Goal: Information Seeking & Learning: Learn about a topic

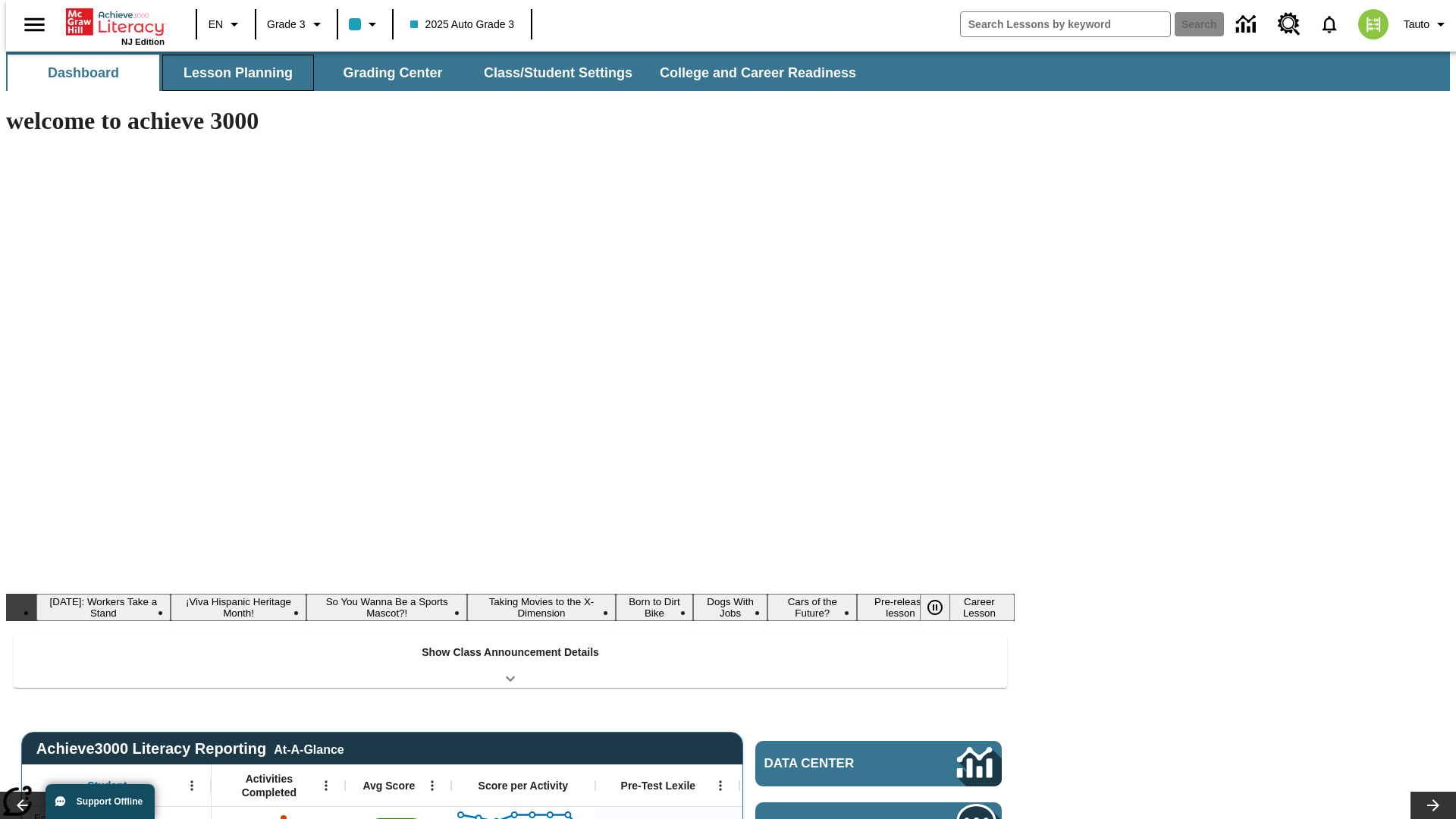
click at [232, 73] on button "Lesson Planning" at bounding box center [238, 72] width 151 height 36
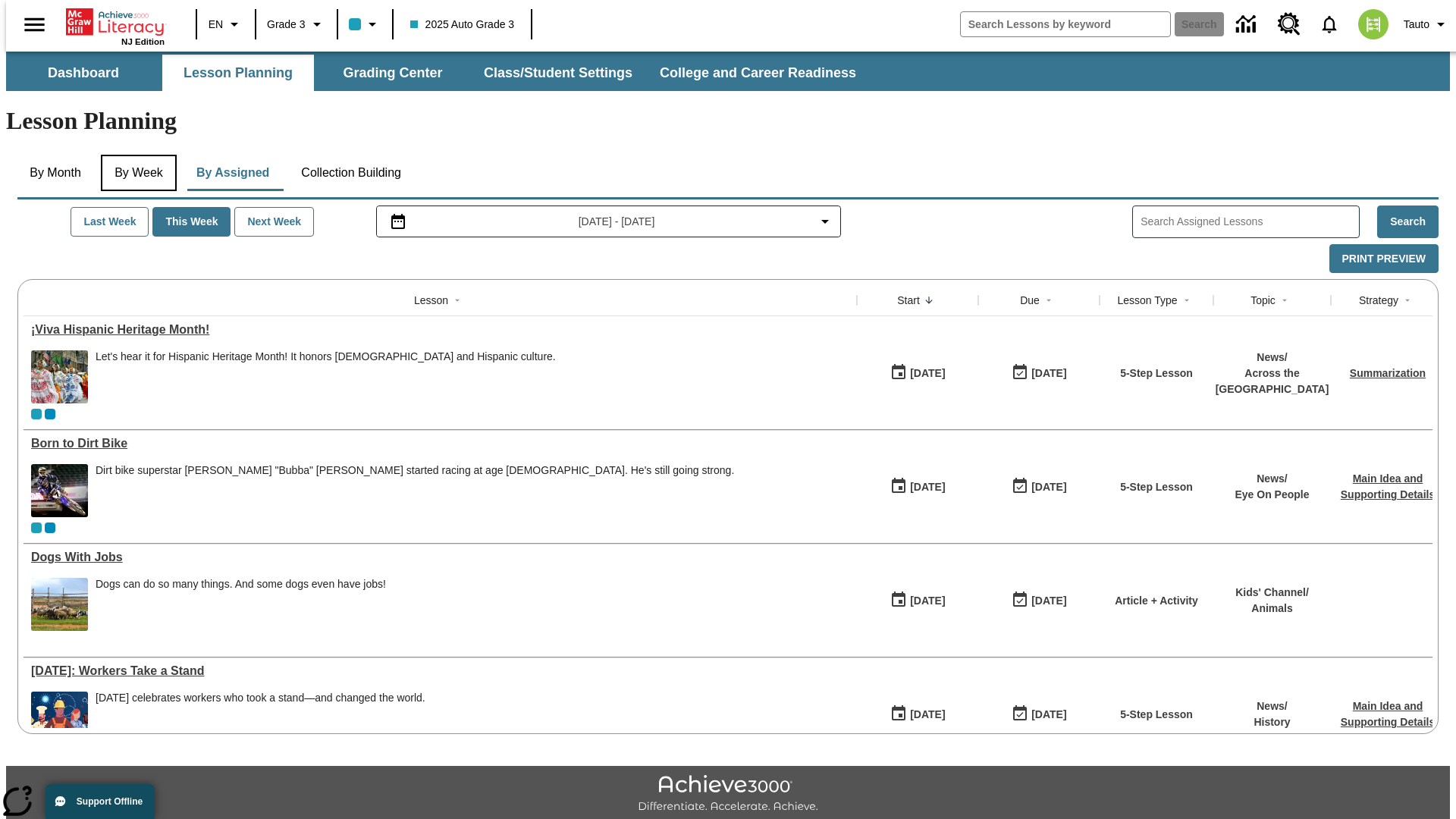
click at [136, 155] on button "By Week" at bounding box center [139, 173] width 76 height 36
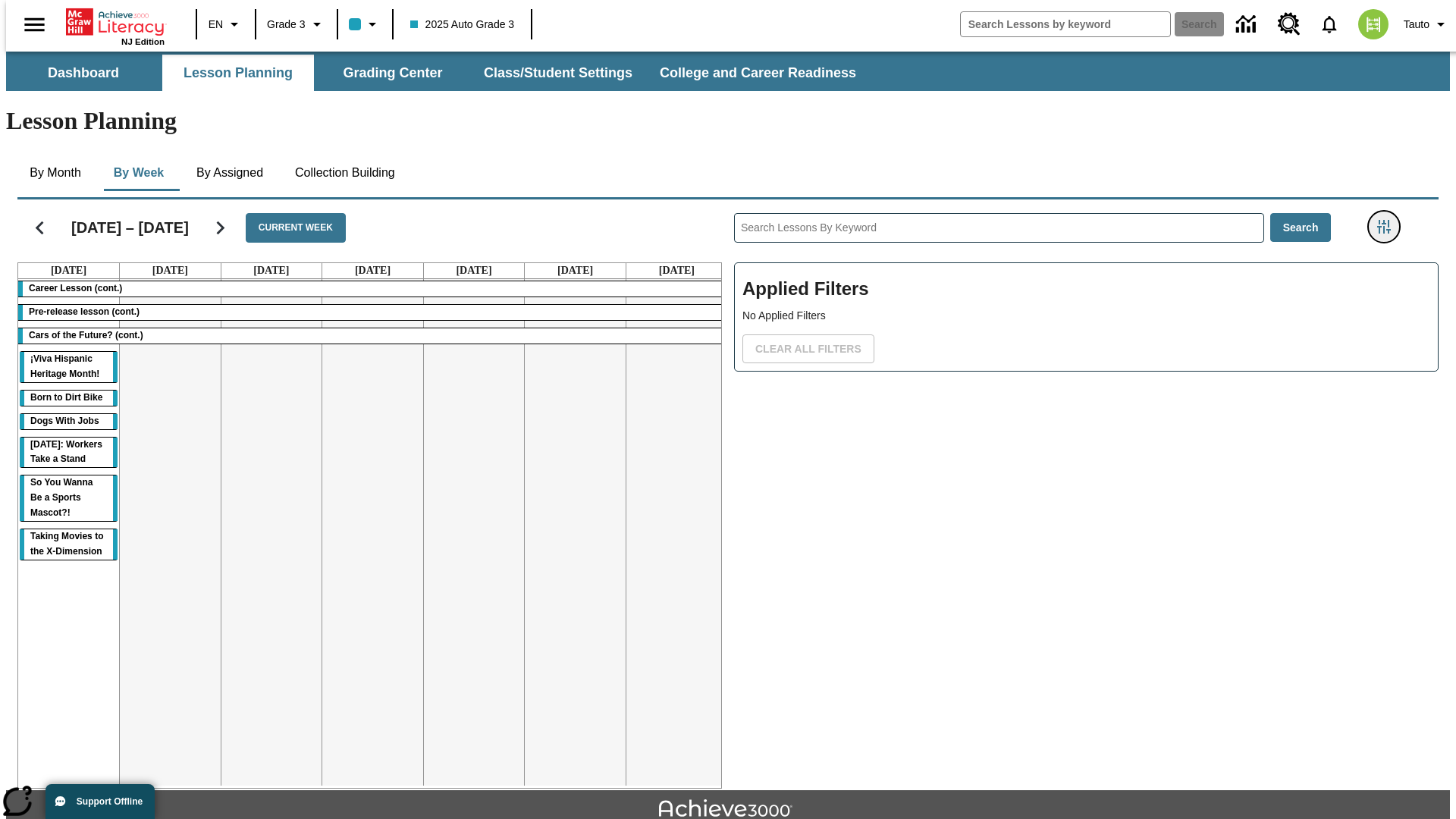
click at [1389, 220] on icon "Filters Side menu" at bounding box center [1384, 226] width 13 height 13
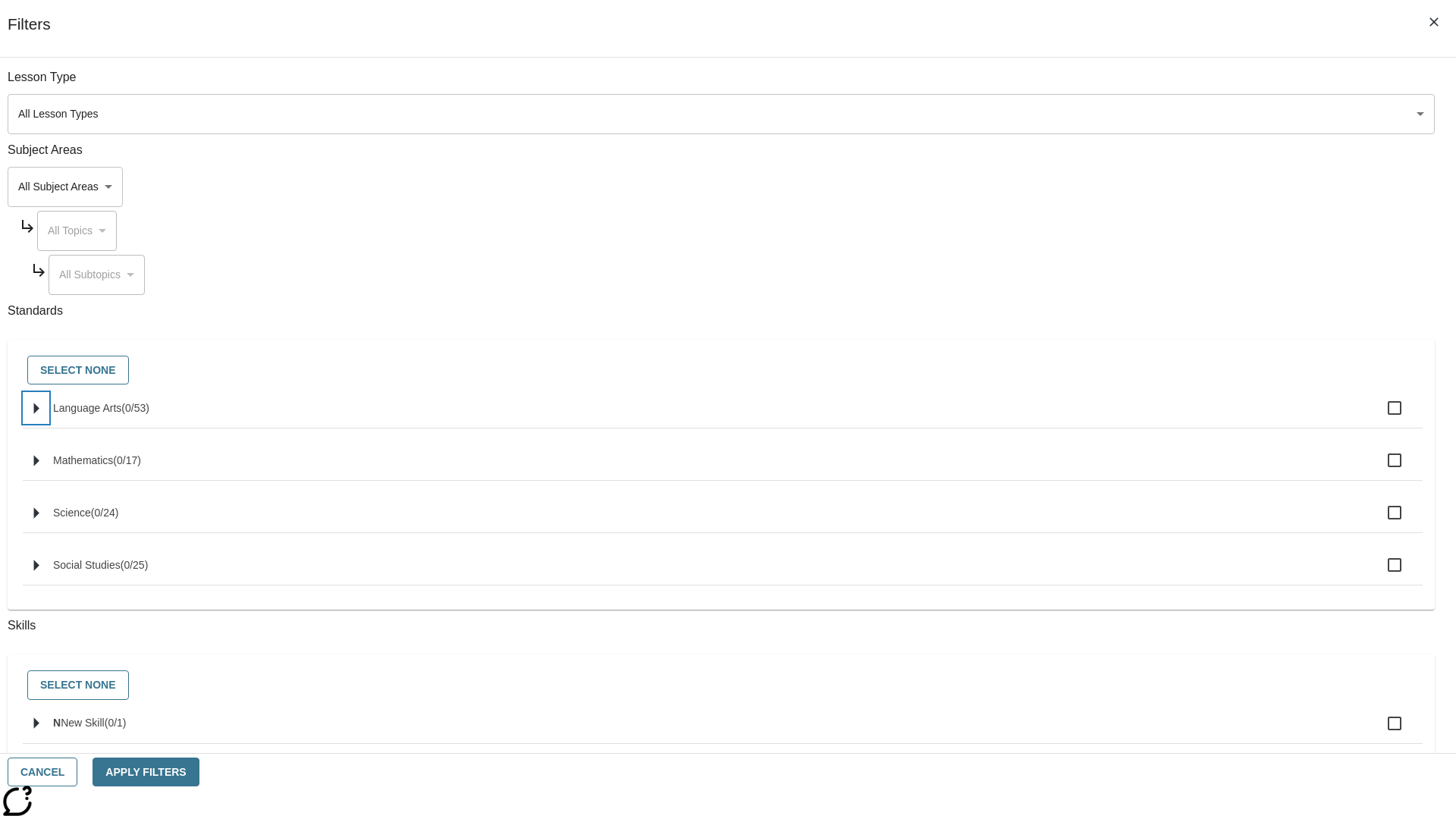
click at [40, 414] on icon "Select standards" at bounding box center [37, 409] width 5 height 12
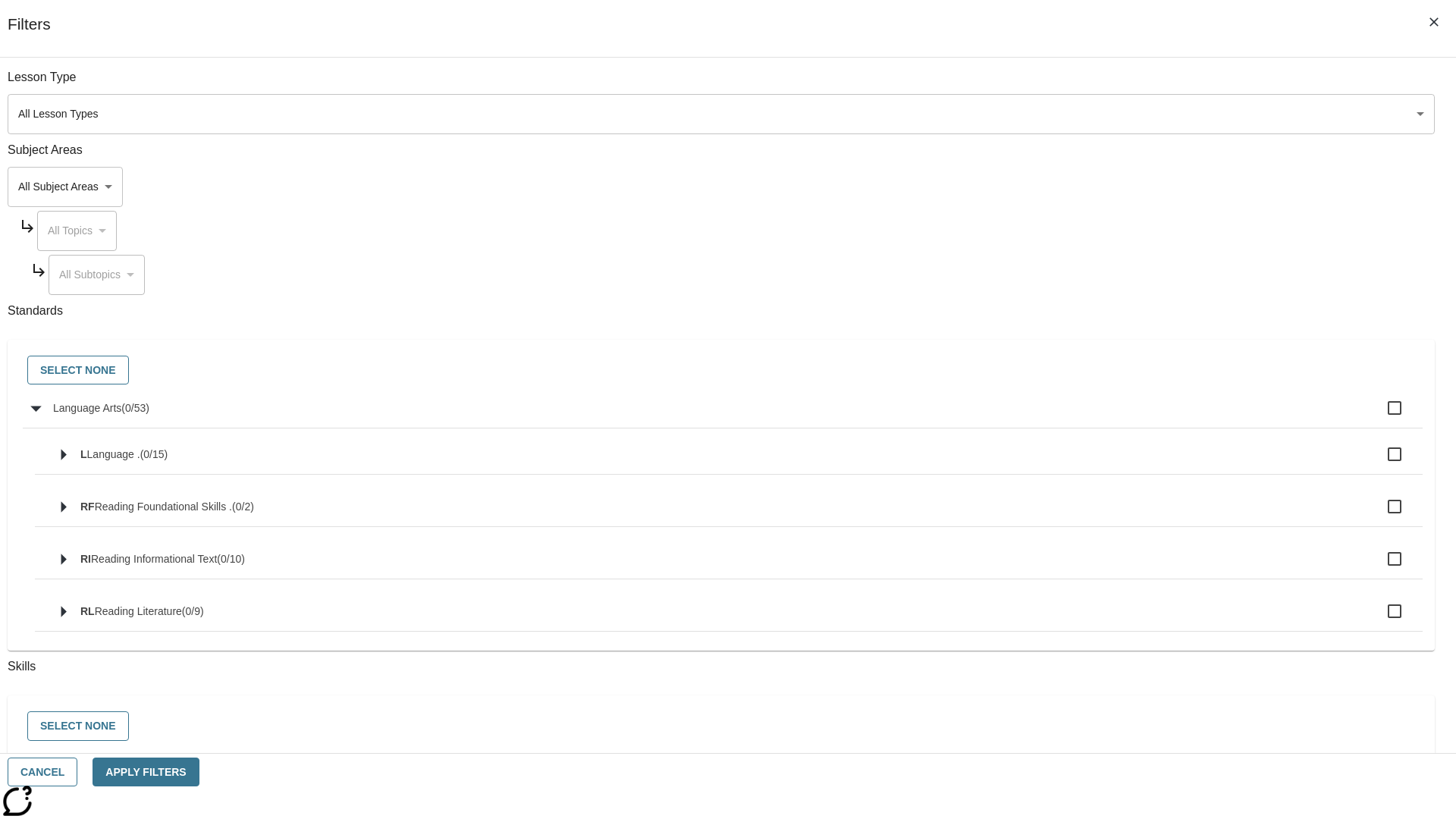
click at [1103, 417] on label "Language Arts ( 0 / 53 )" at bounding box center [731, 408] width 1358 height 32
click at [1379, 417] on input "Language Arts ( 0 / 53 )" at bounding box center [1395, 408] width 32 height 32
checkbox input "true"
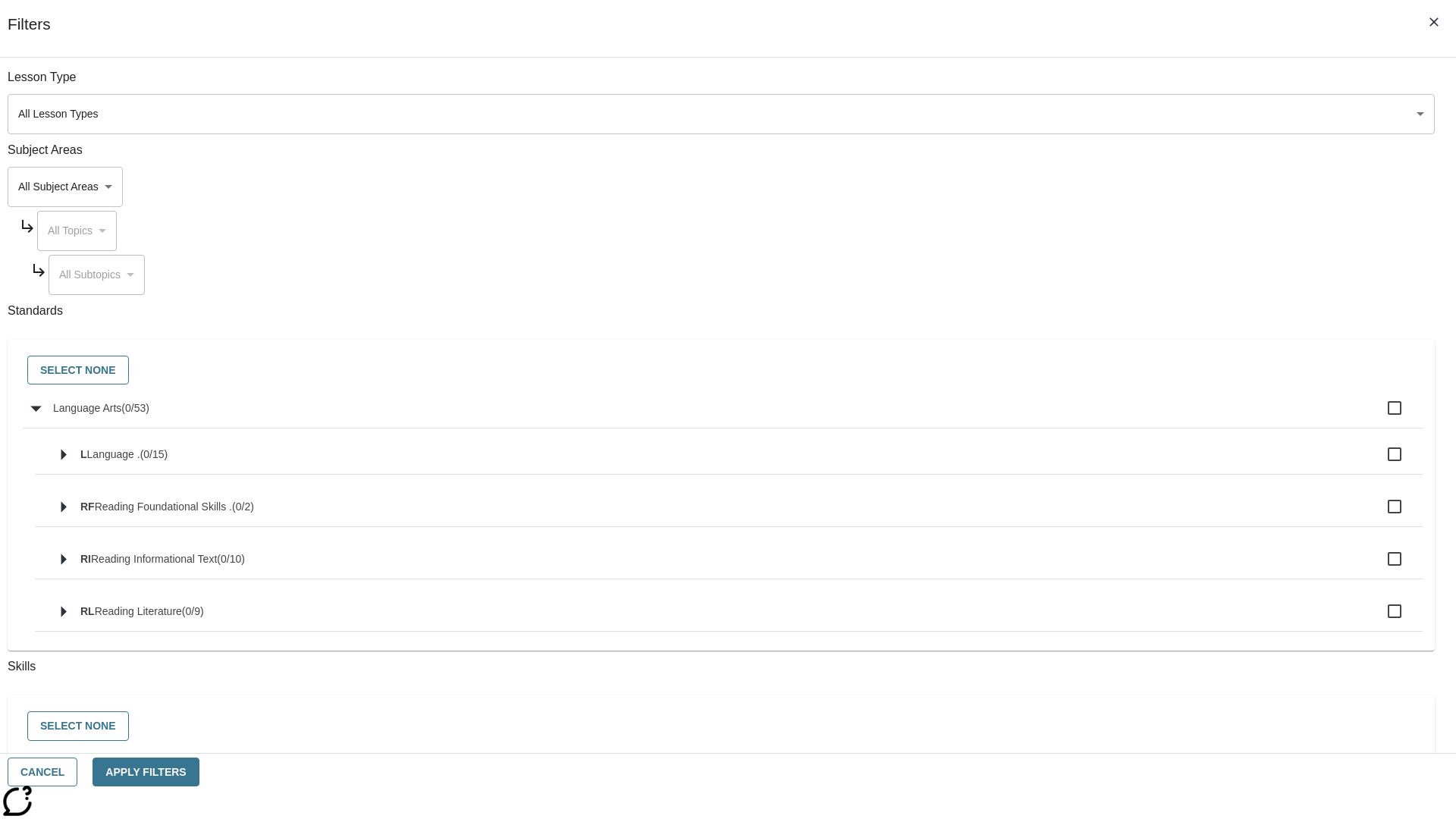
checkbox input "true"
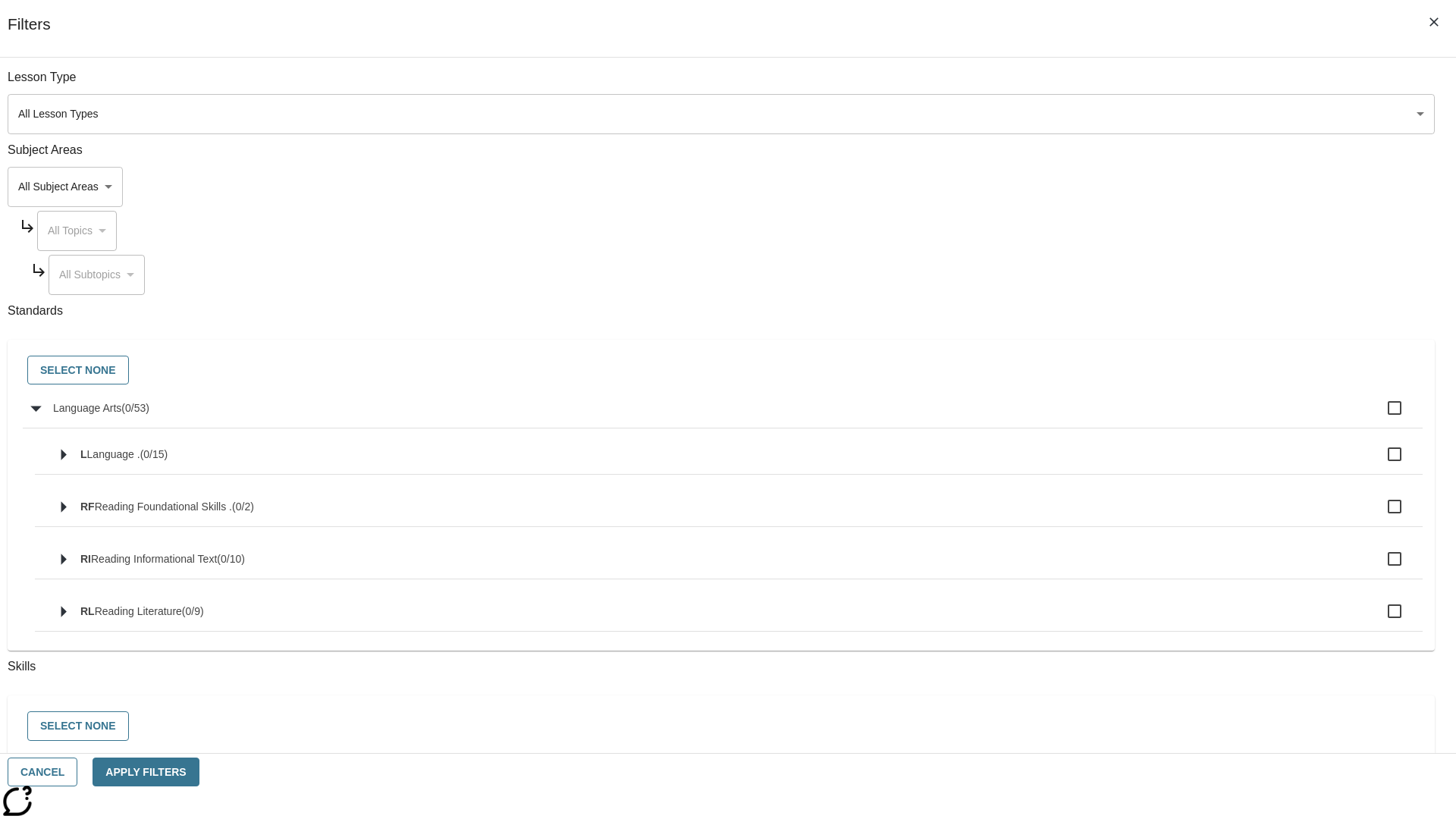
checkbox input "true"
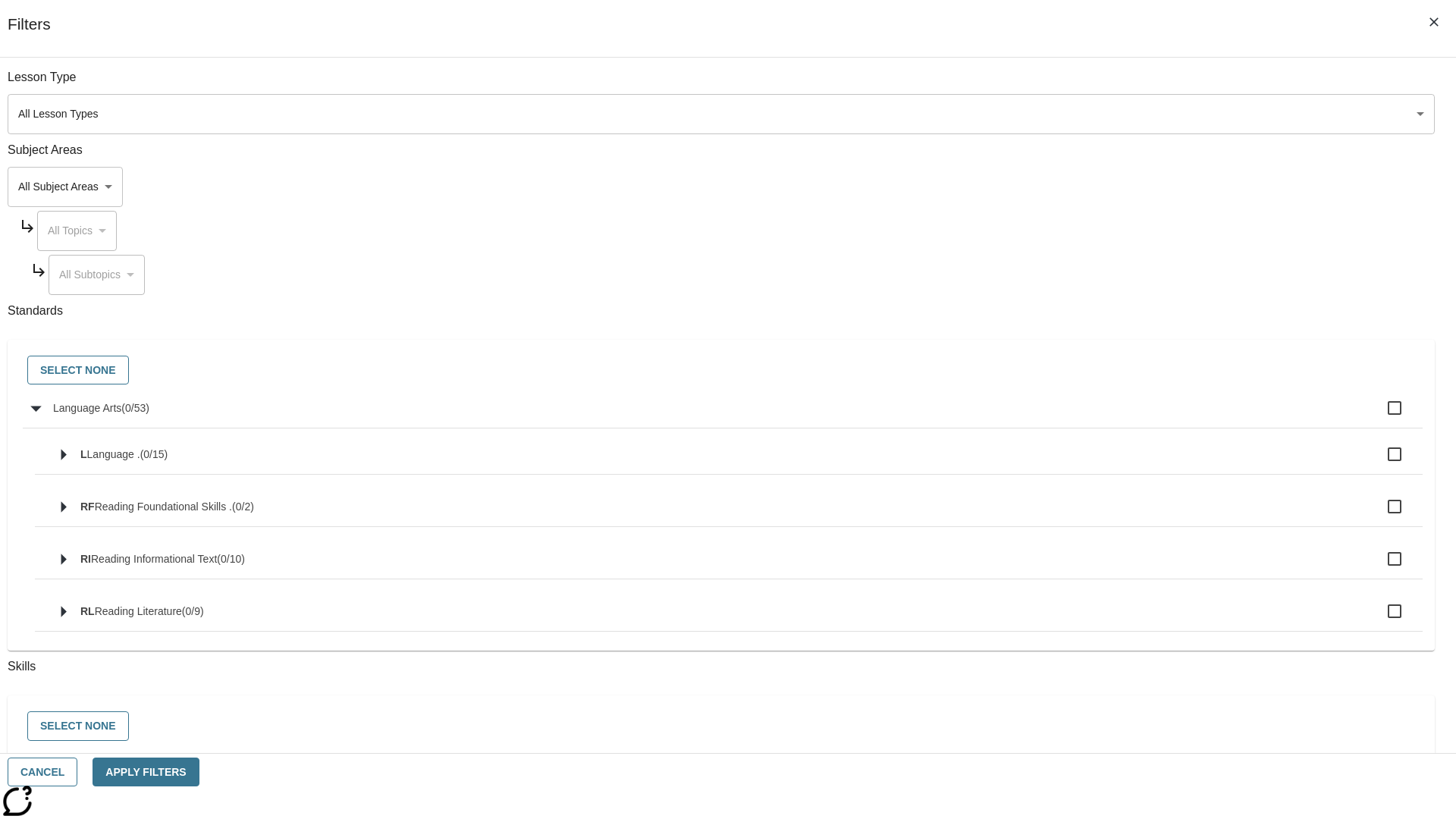
checkbox input "true"
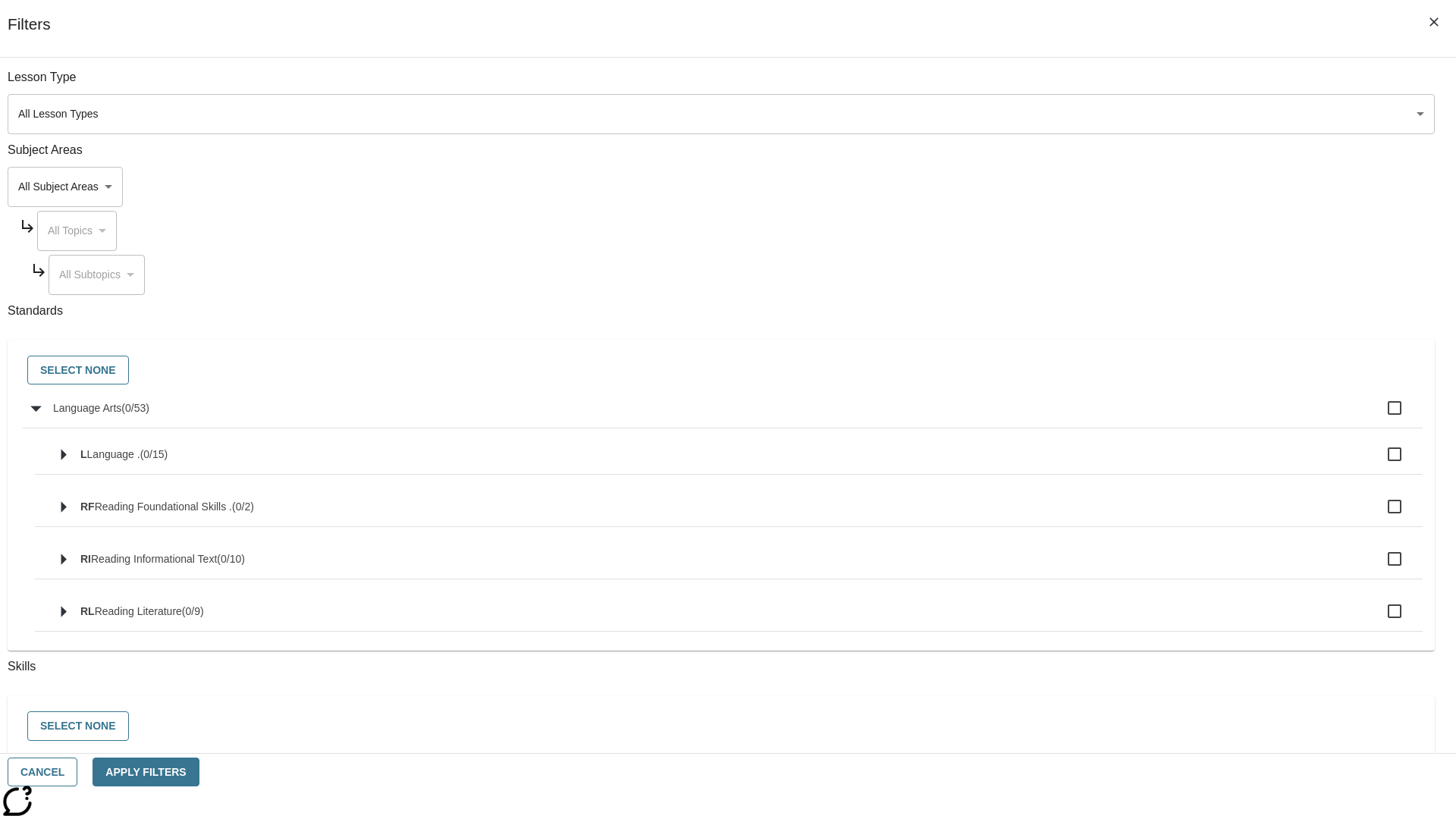
checkbox input "true"
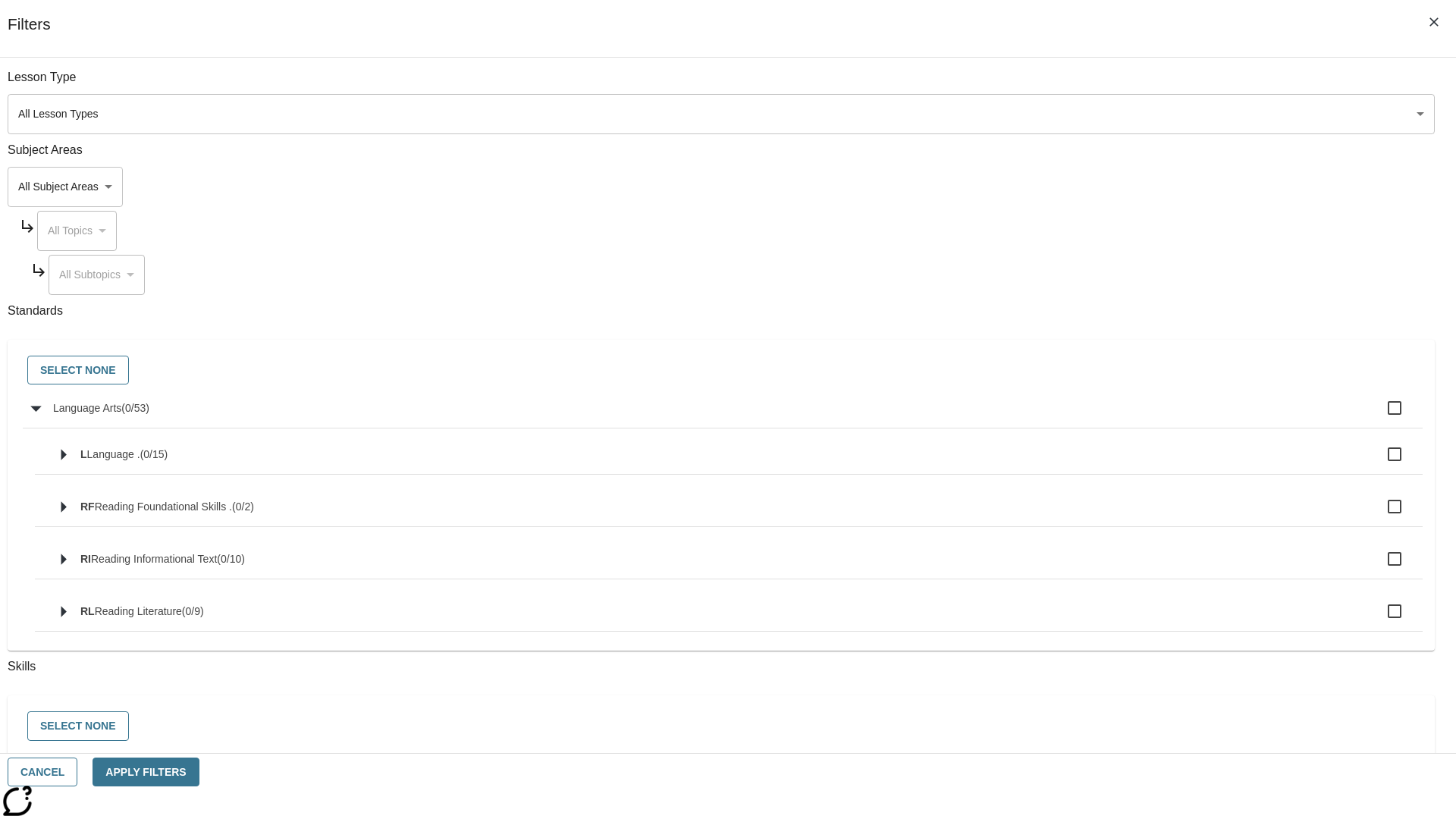
checkbox input "true"
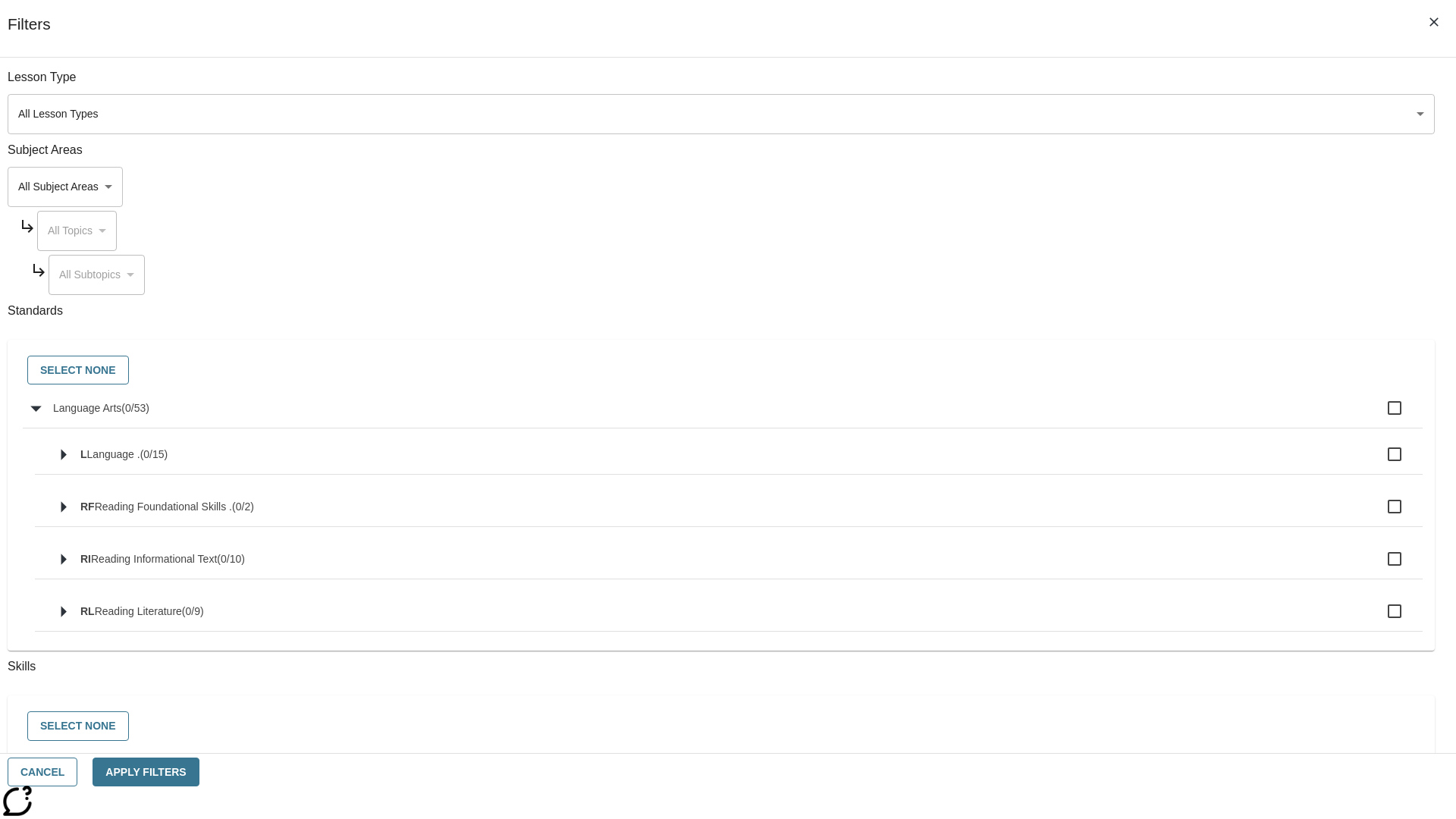
checkbox input "true"
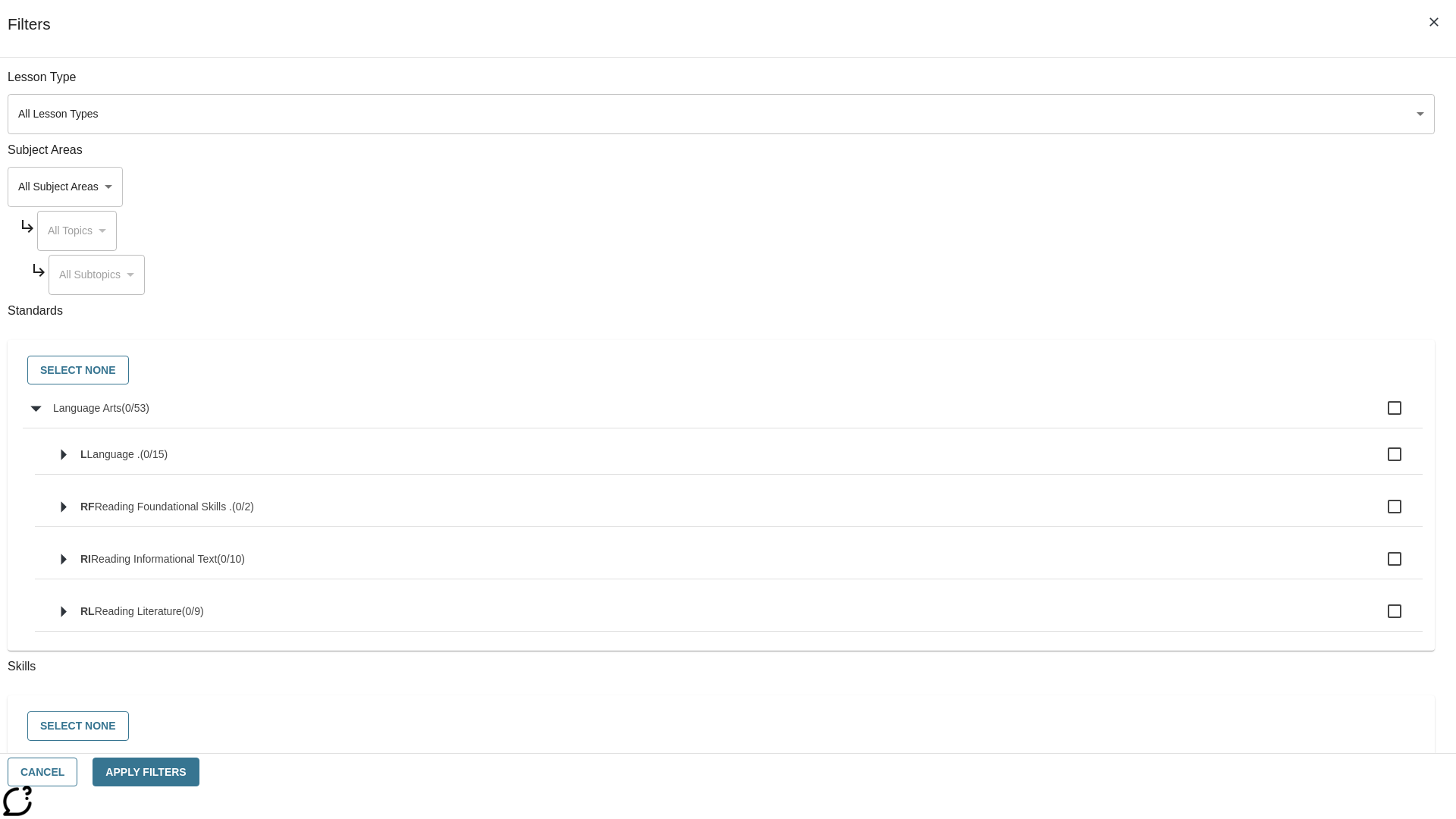
checkbox input "true"
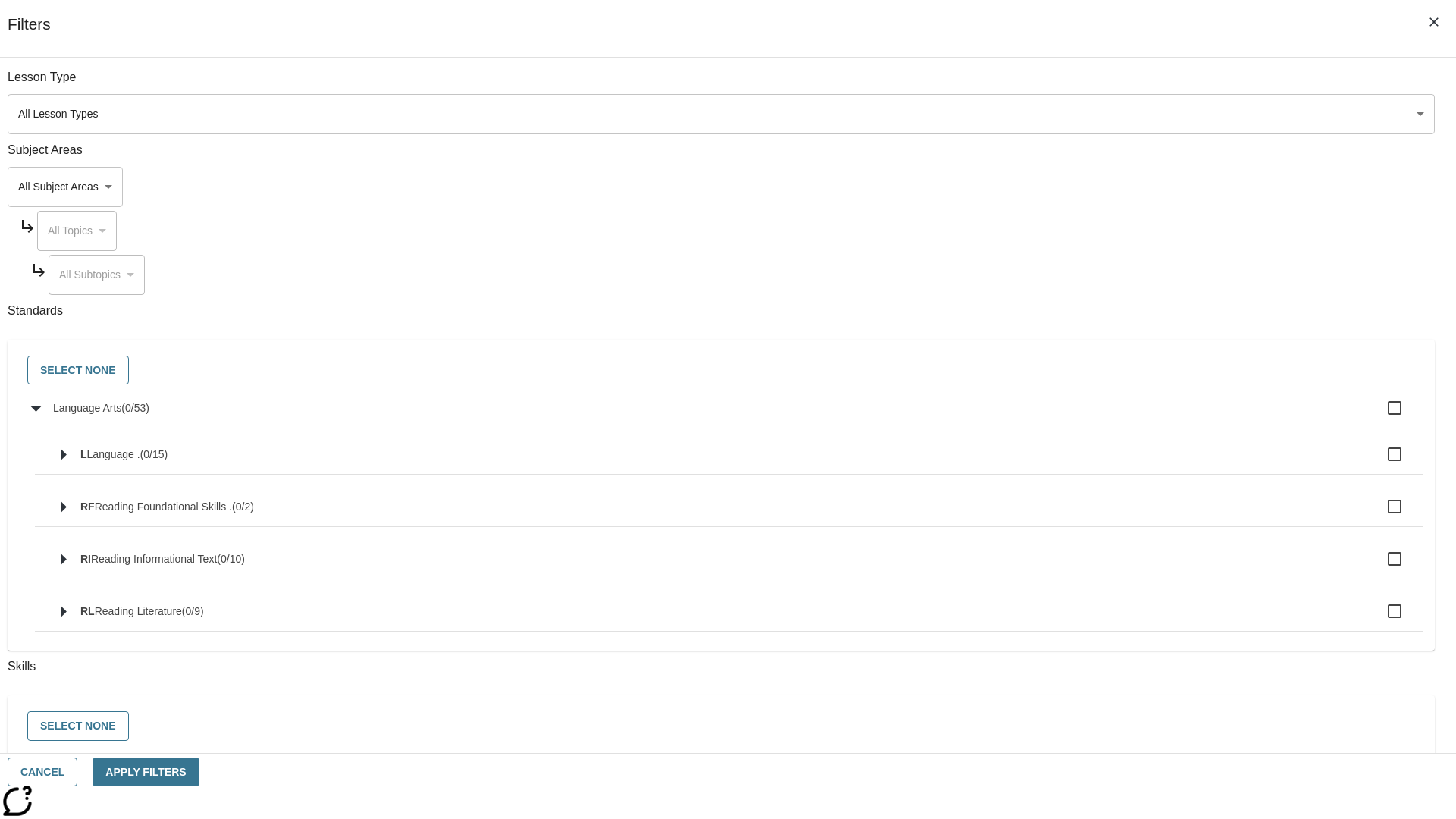
checkbox input "true"
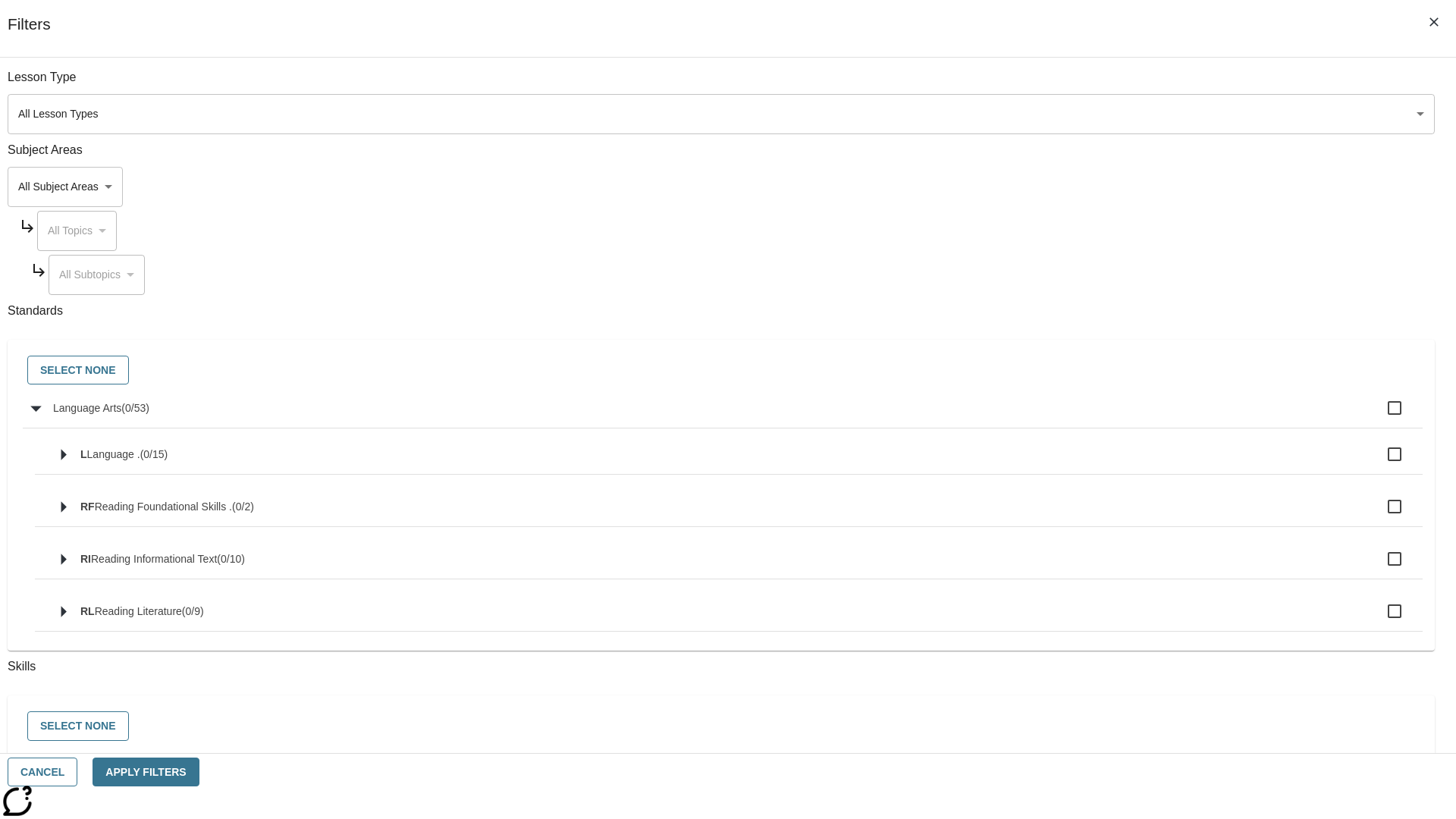
checkbox input "true"
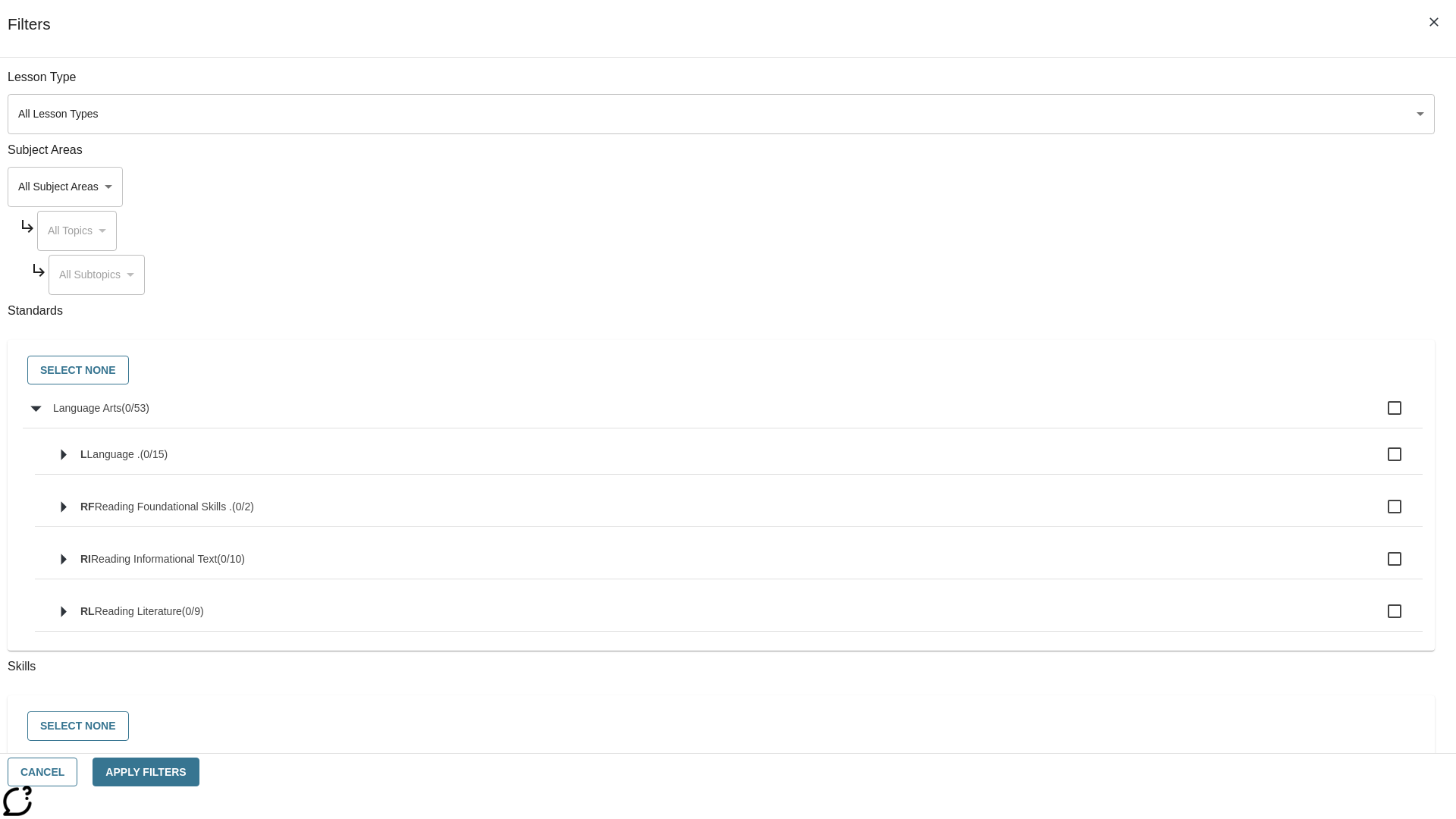
checkbox input "true"
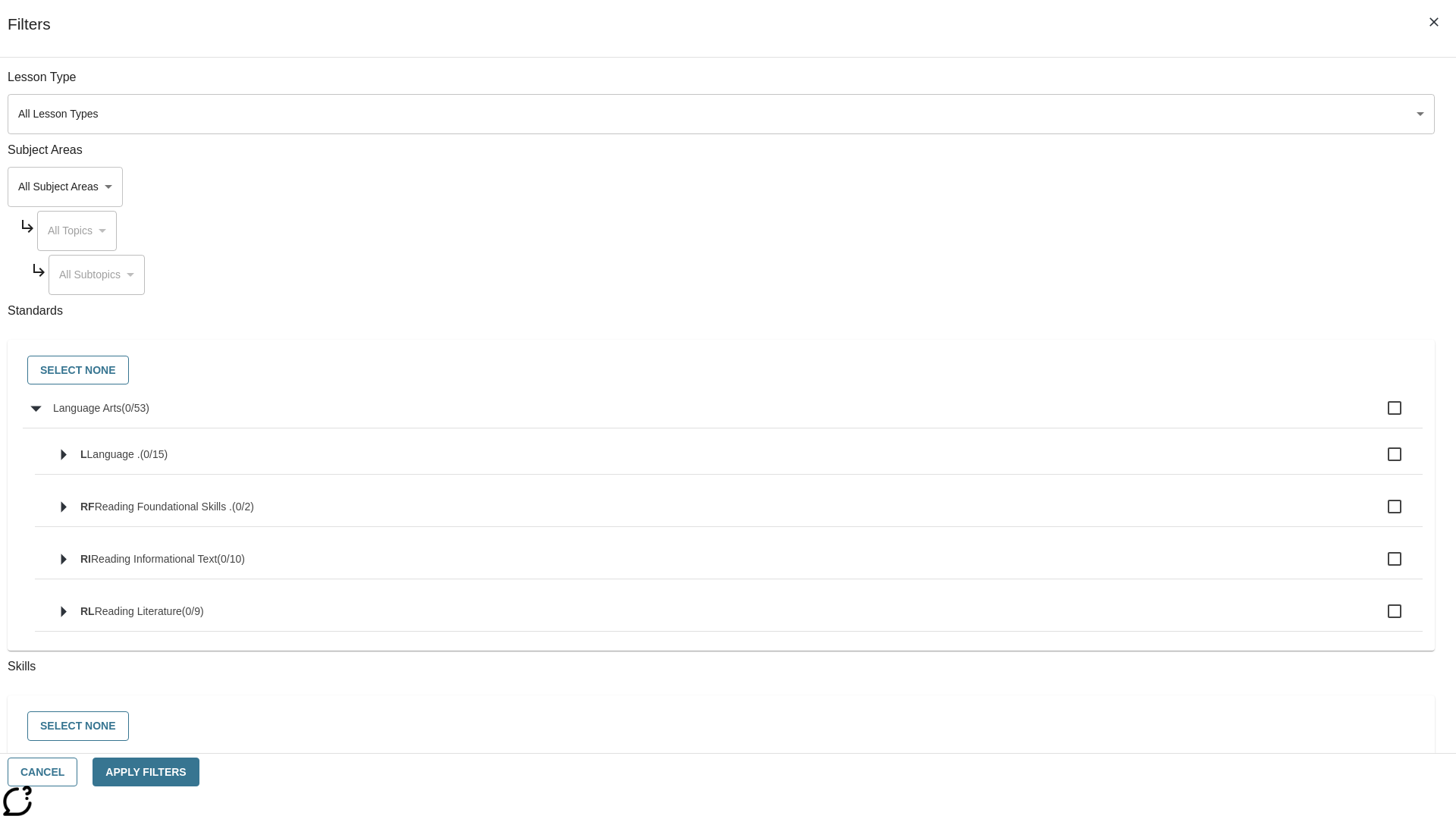
checkbox input "true"
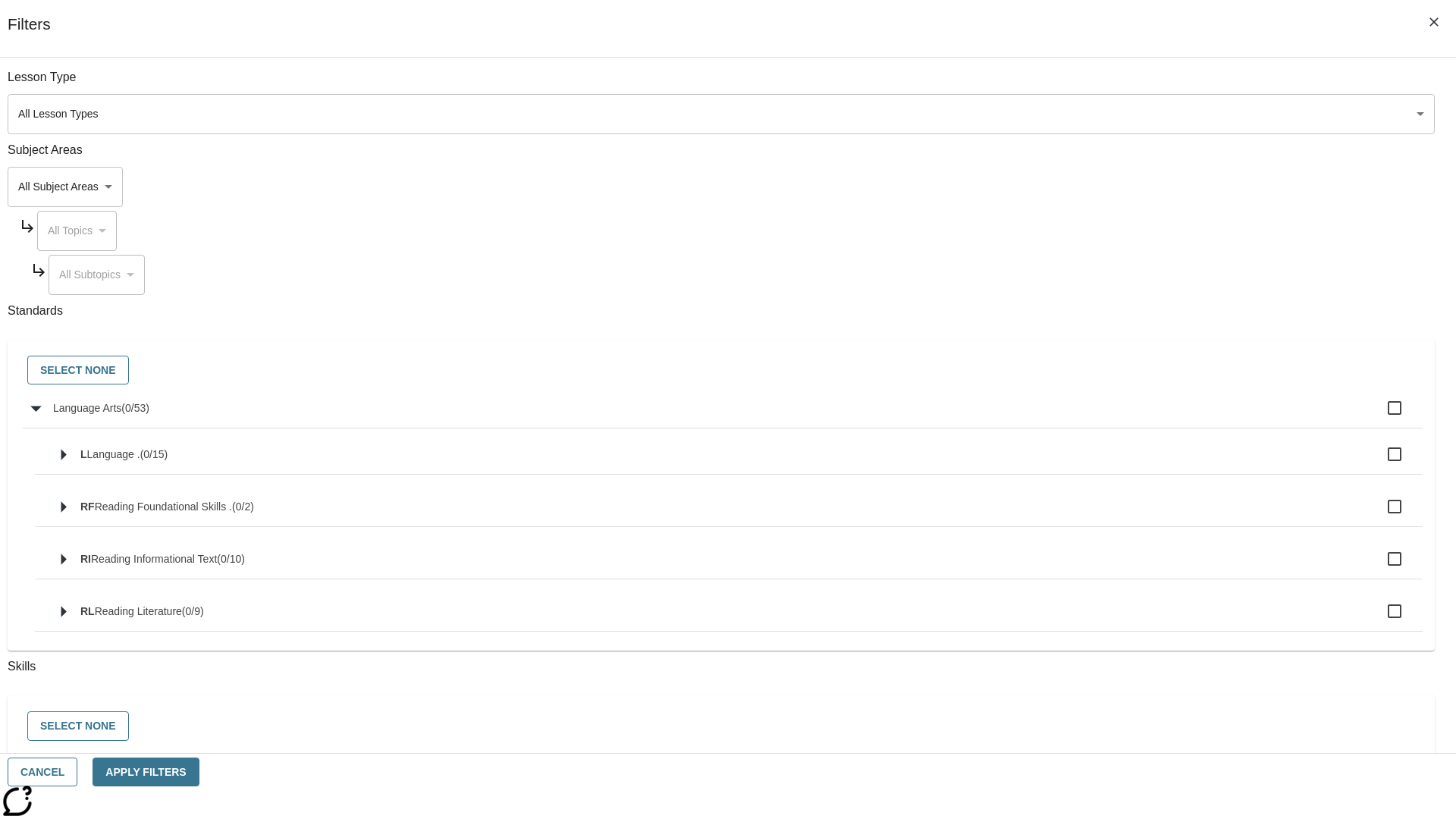
checkbox input "true"
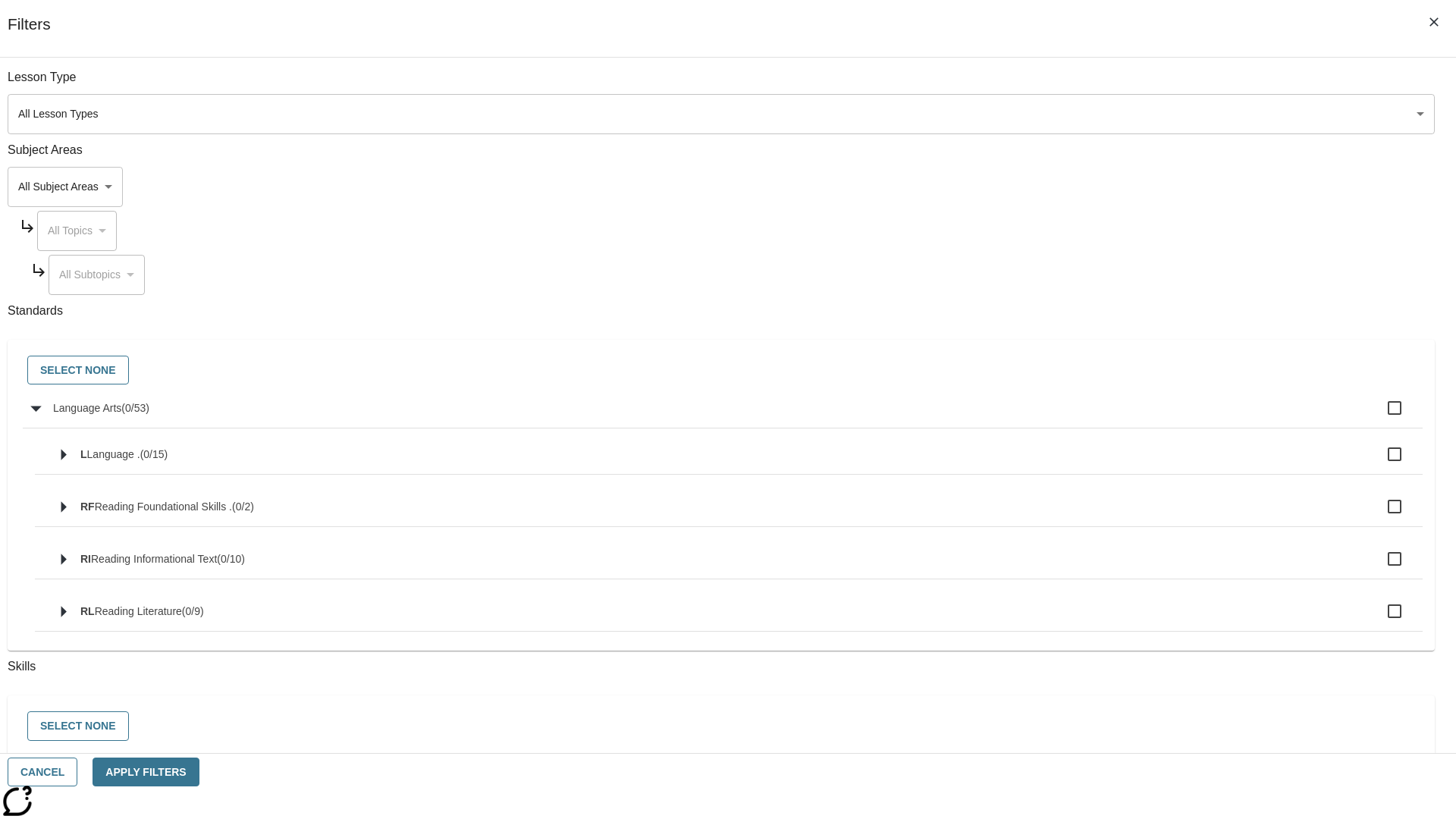
checkbox input "true"
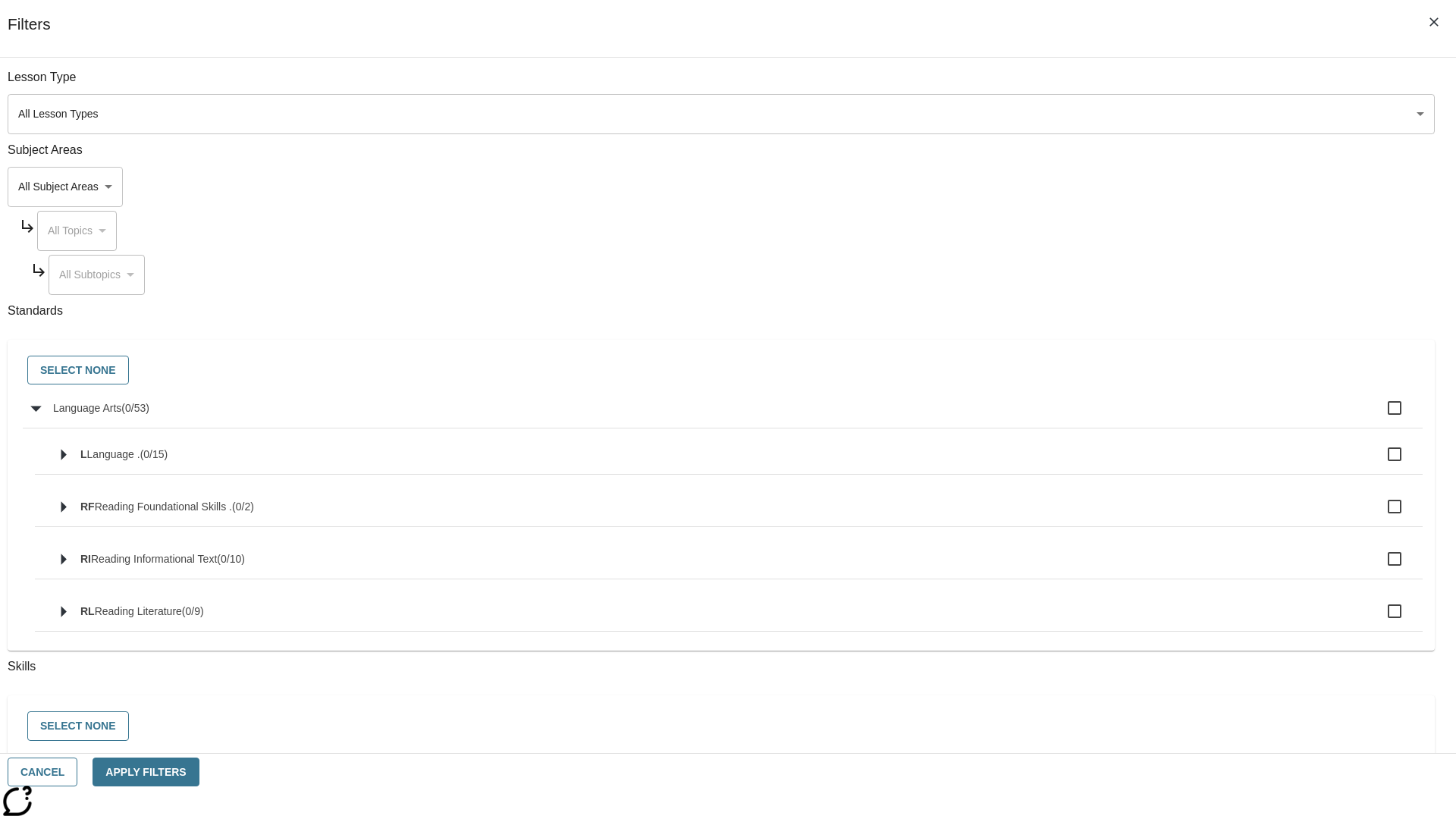
checkbox input "true"
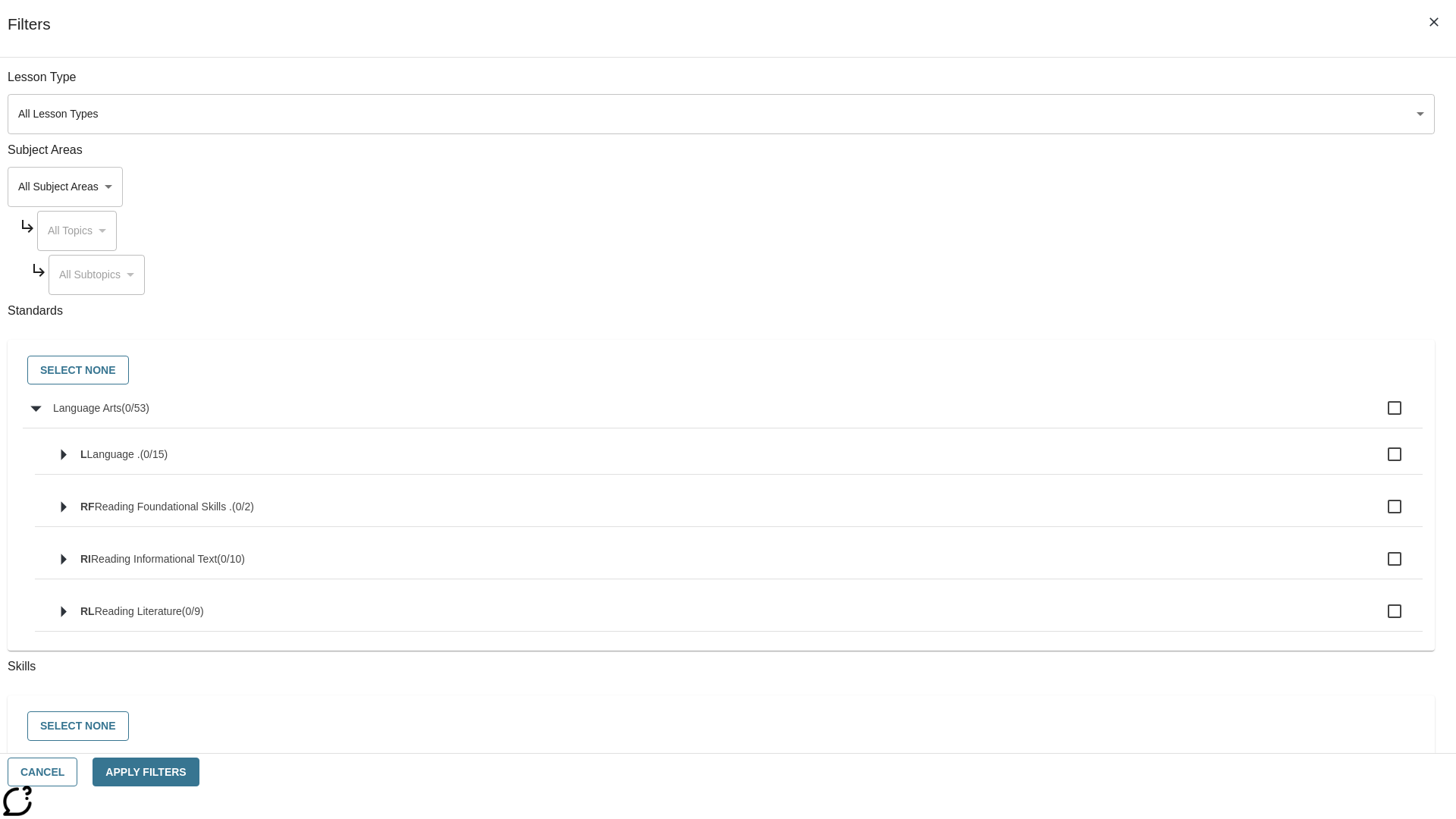
checkbox input "true"
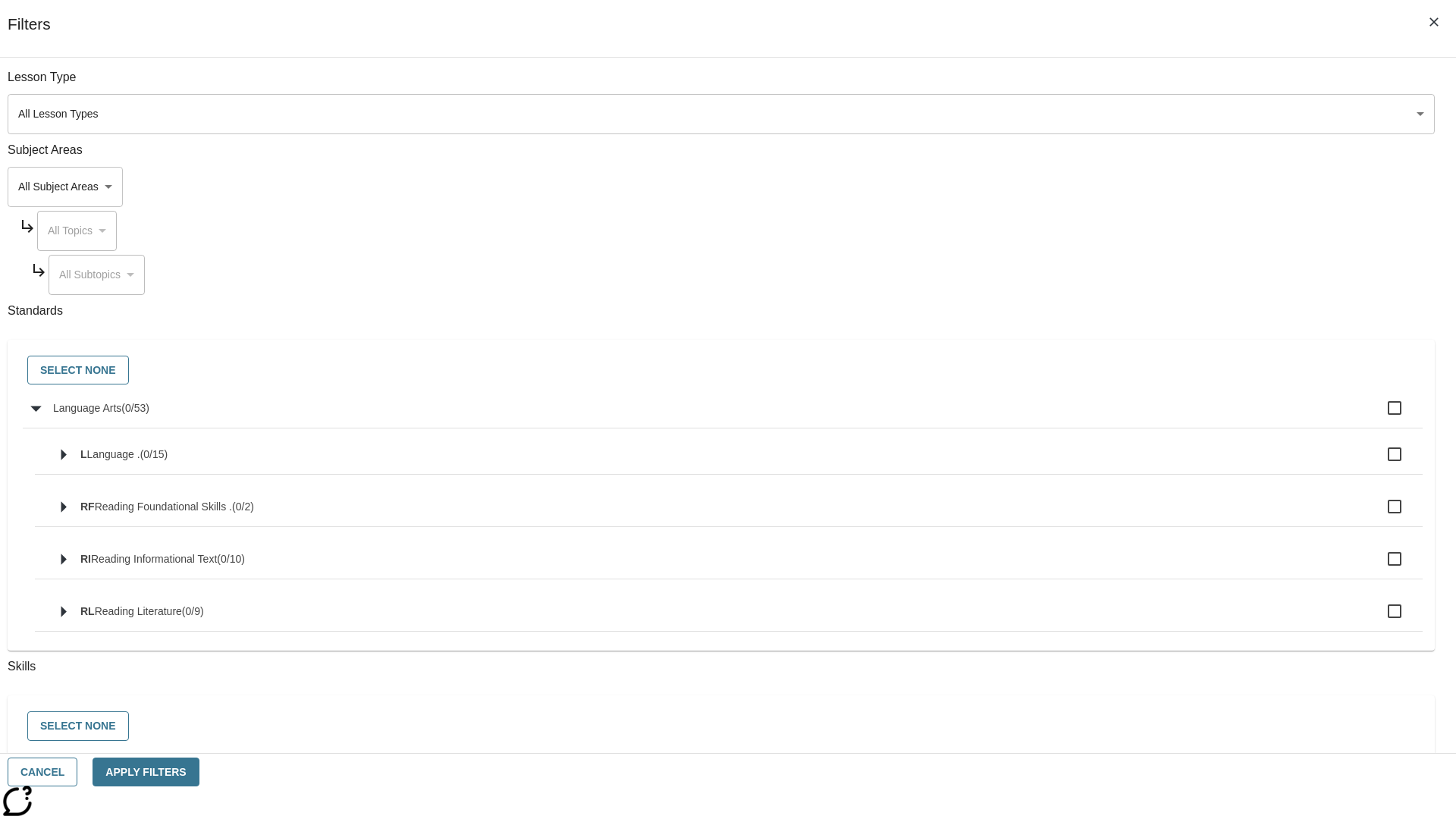
checkbox input "true"
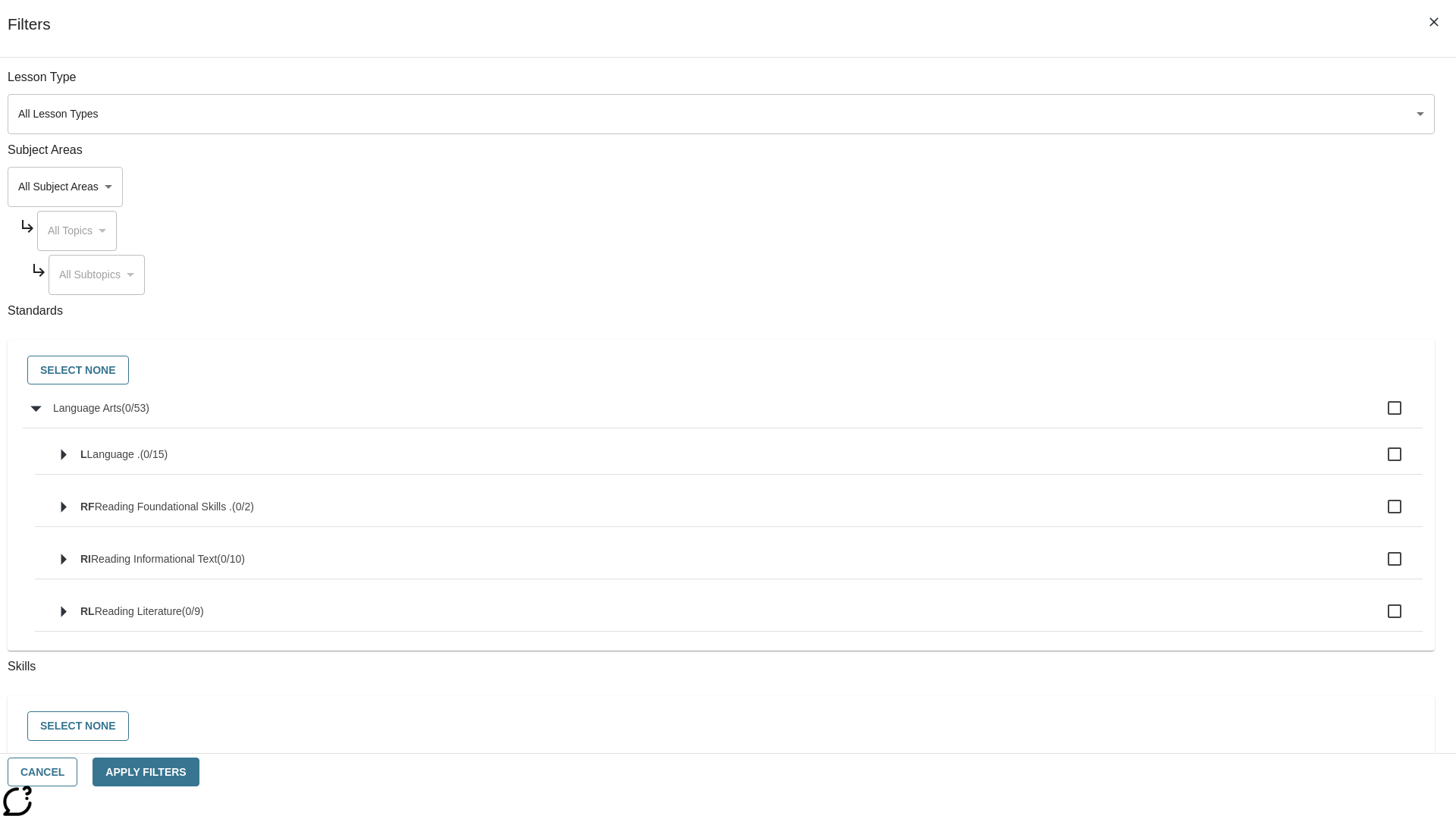
checkbox input "true"
click at [129, 371] on button "Select None" at bounding box center [77, 370] width 102 height 29
checkbox input "false"
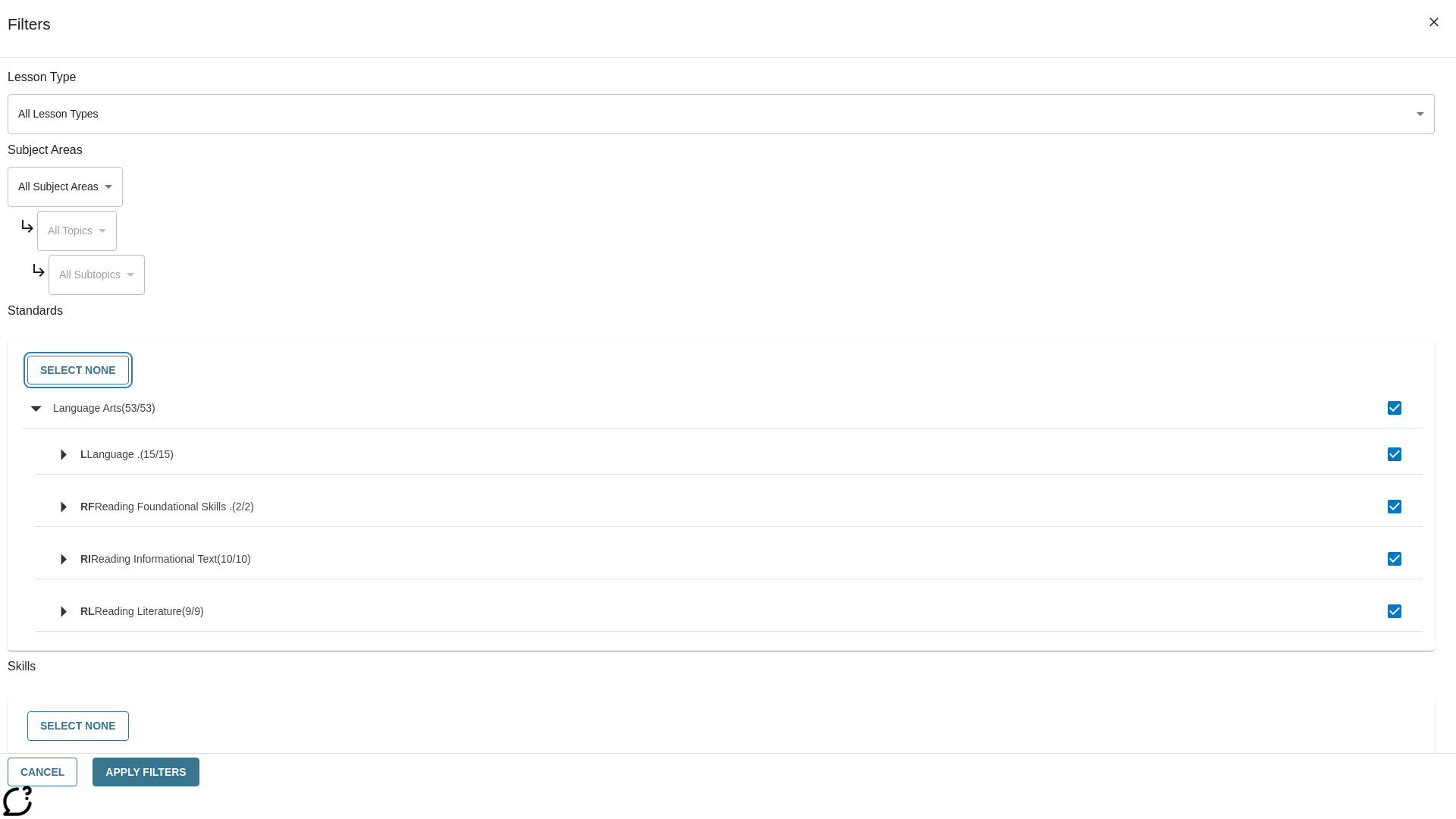
checkbox input "false"
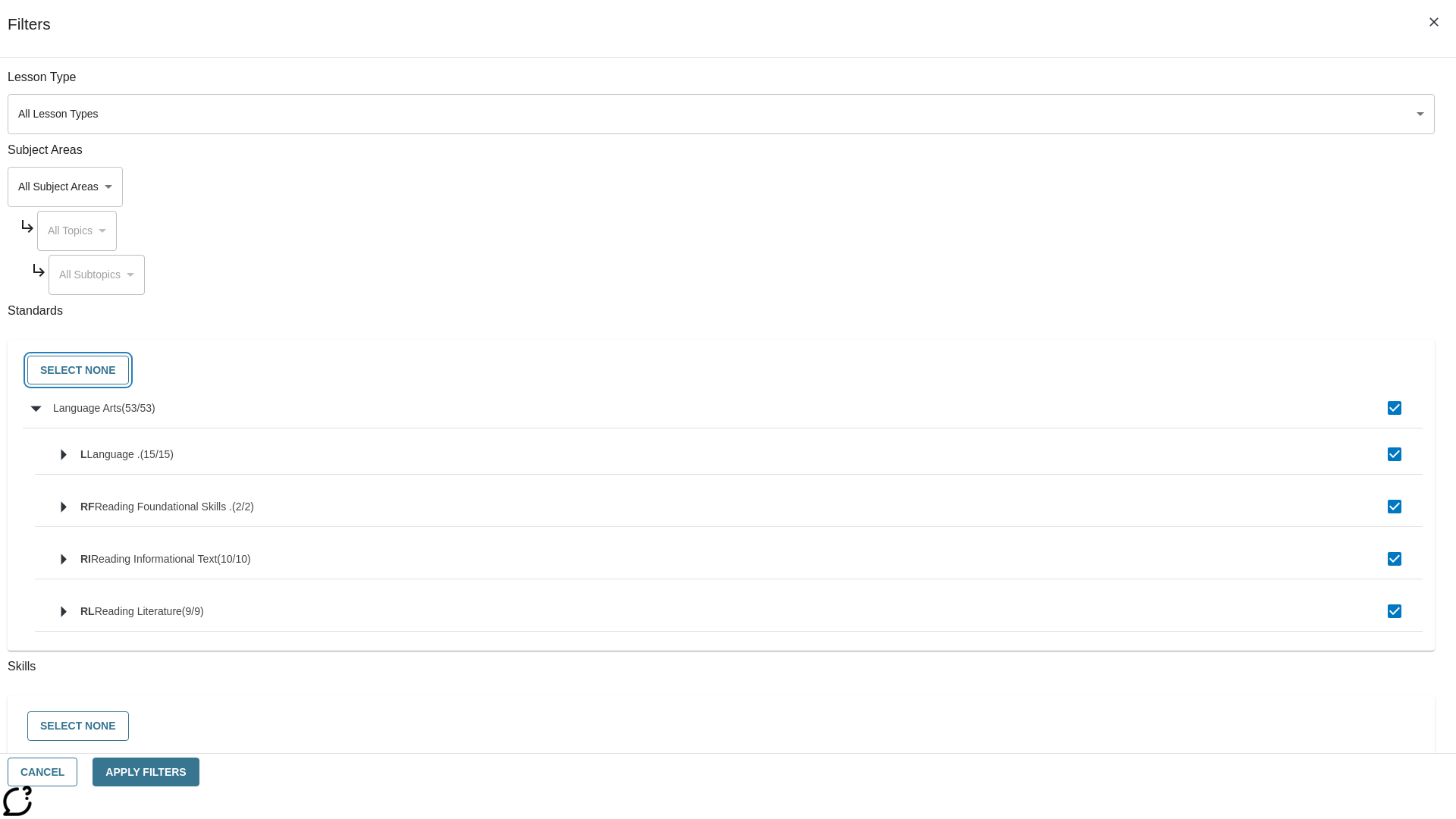
checkbox input "false"
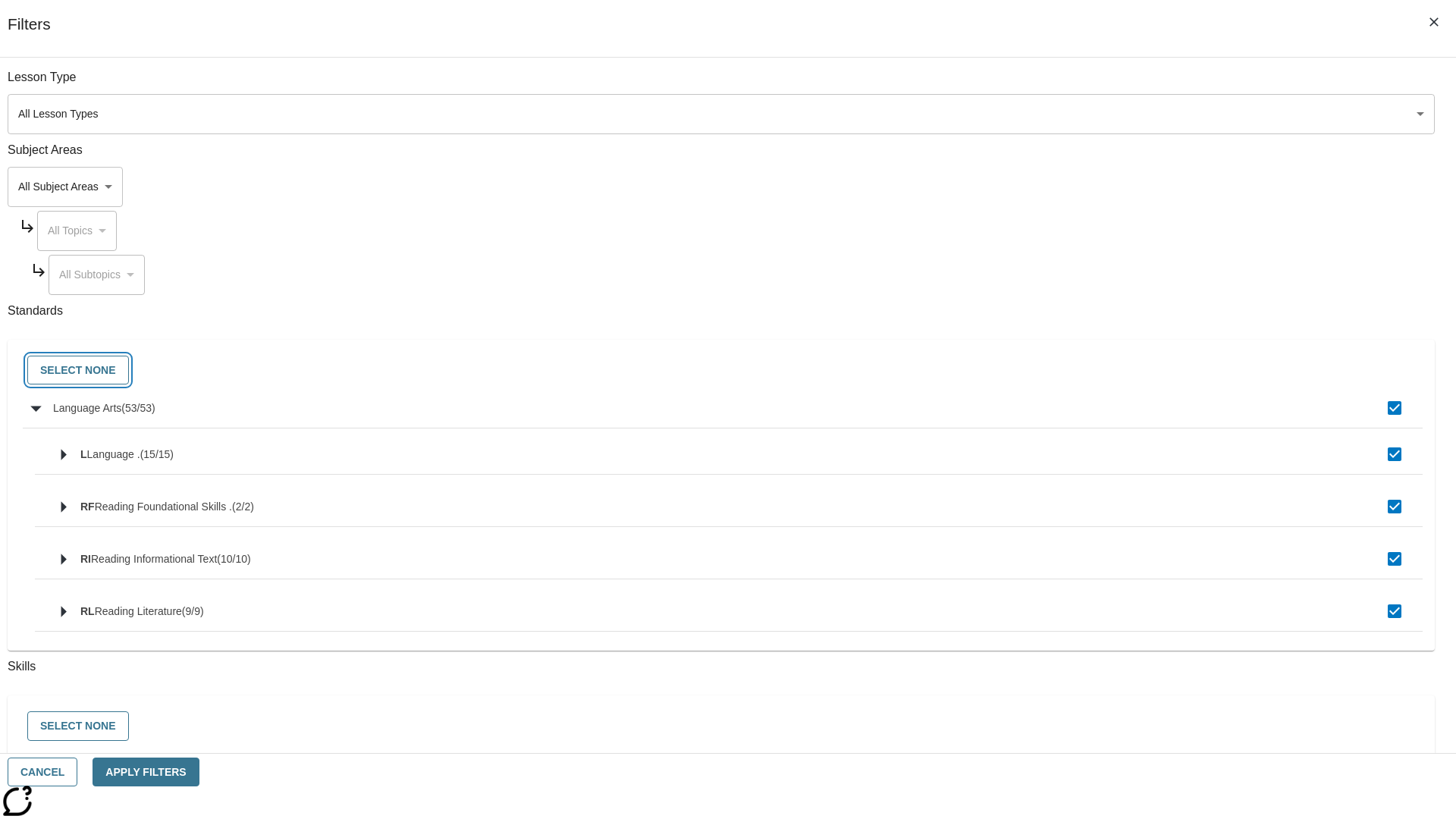
checkbox input "false"
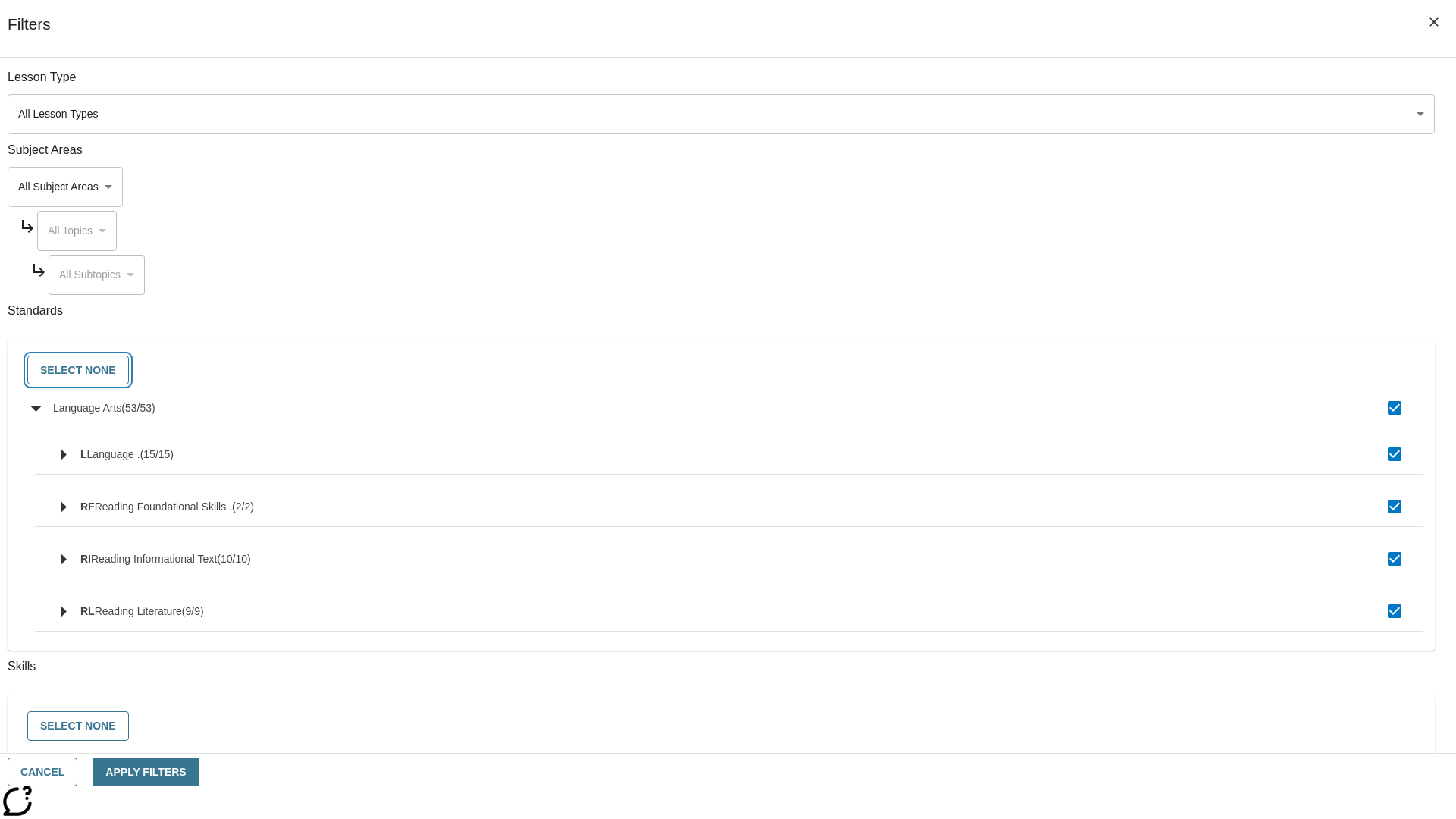
checkbox input "false"
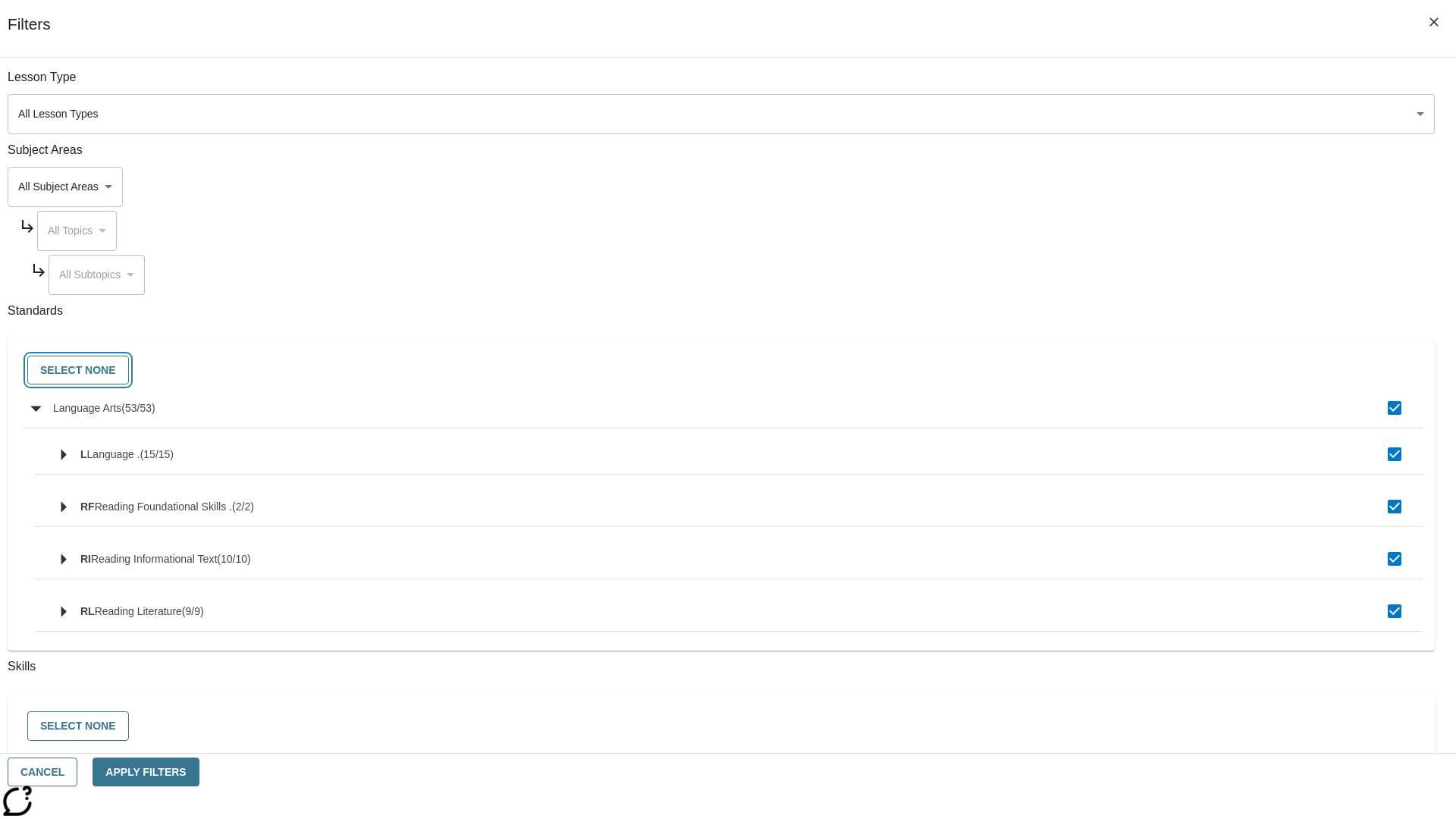
checkbox input "false"
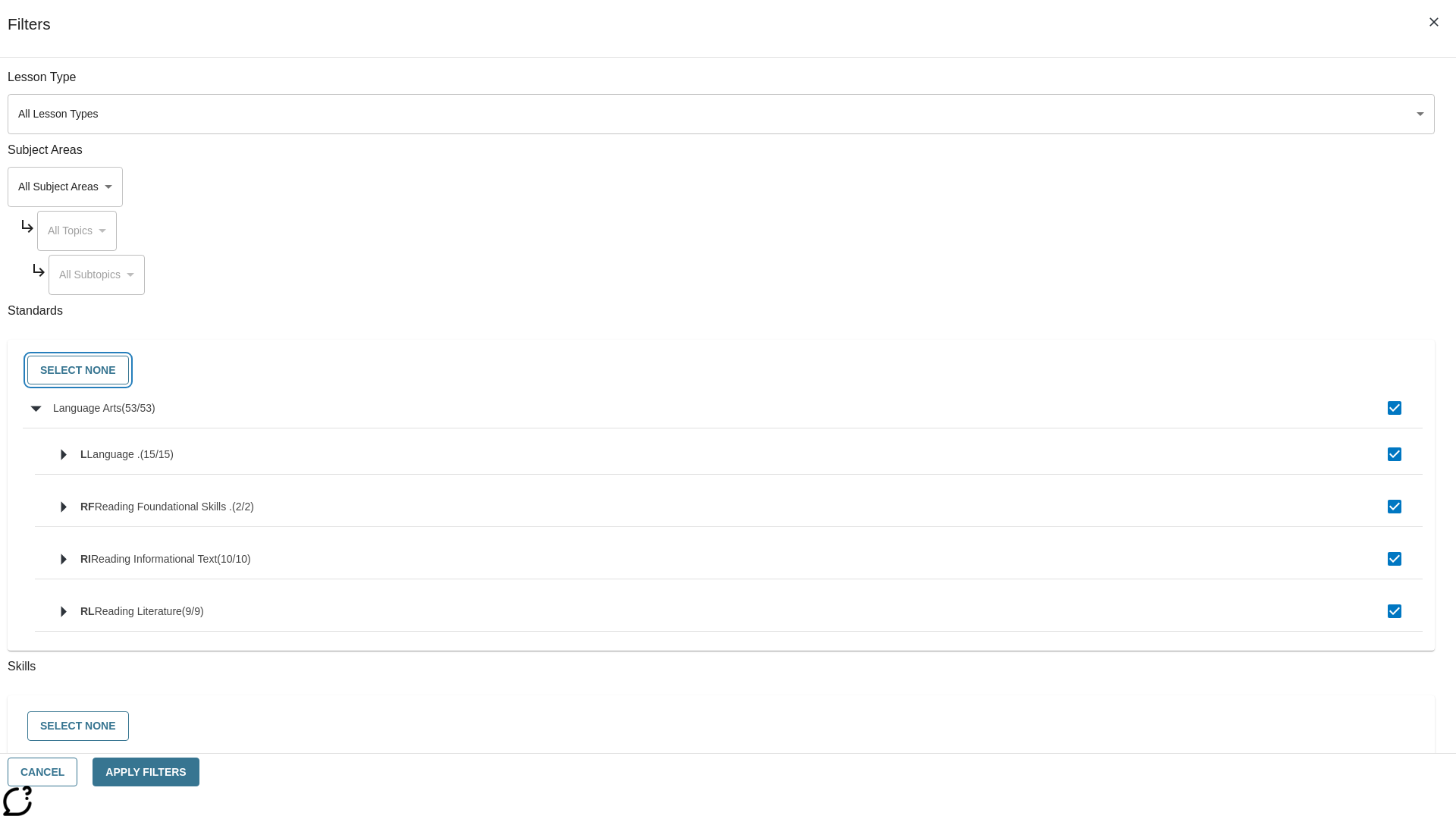
checkbox input "false"
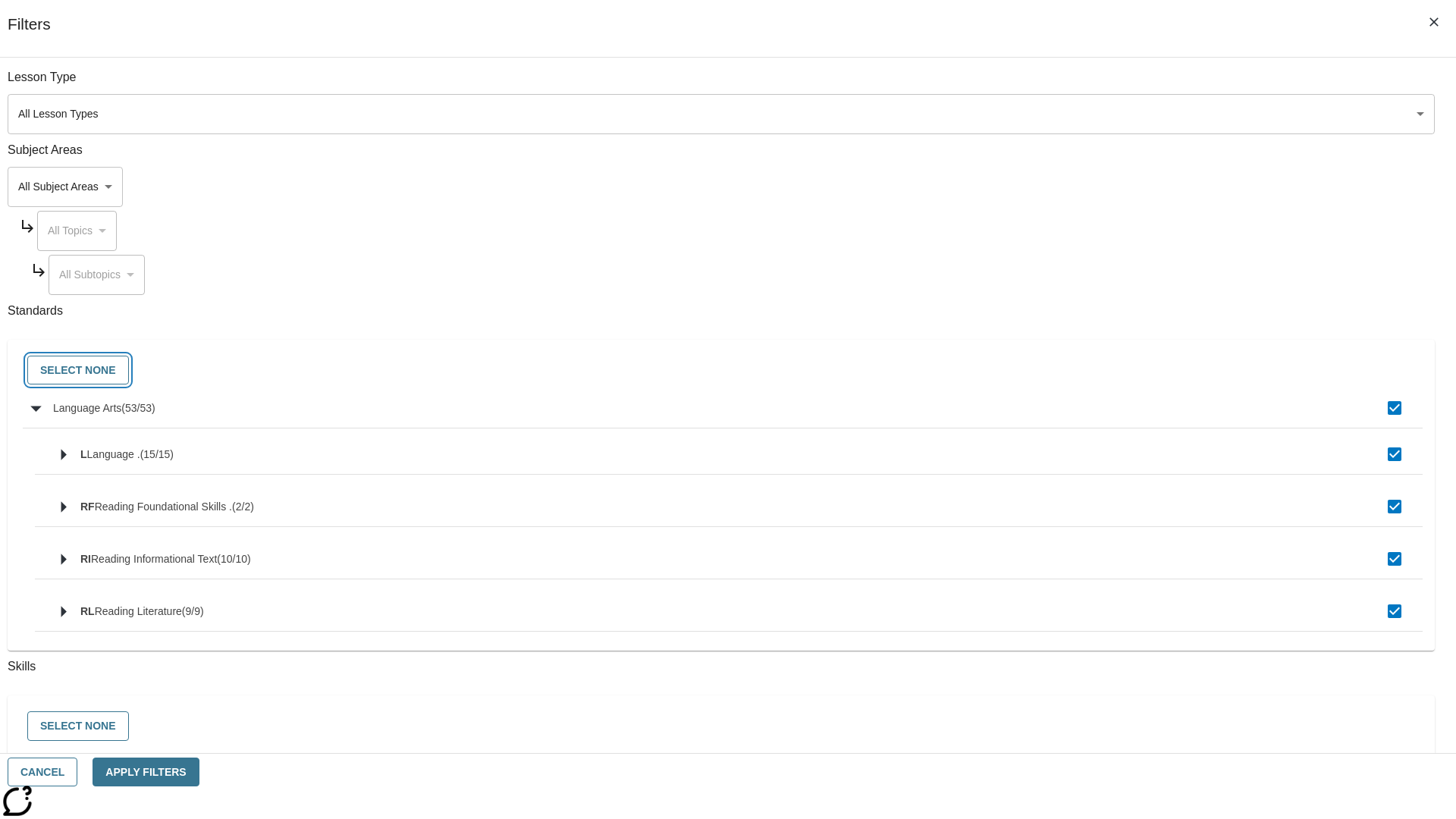
checkbox input "false"
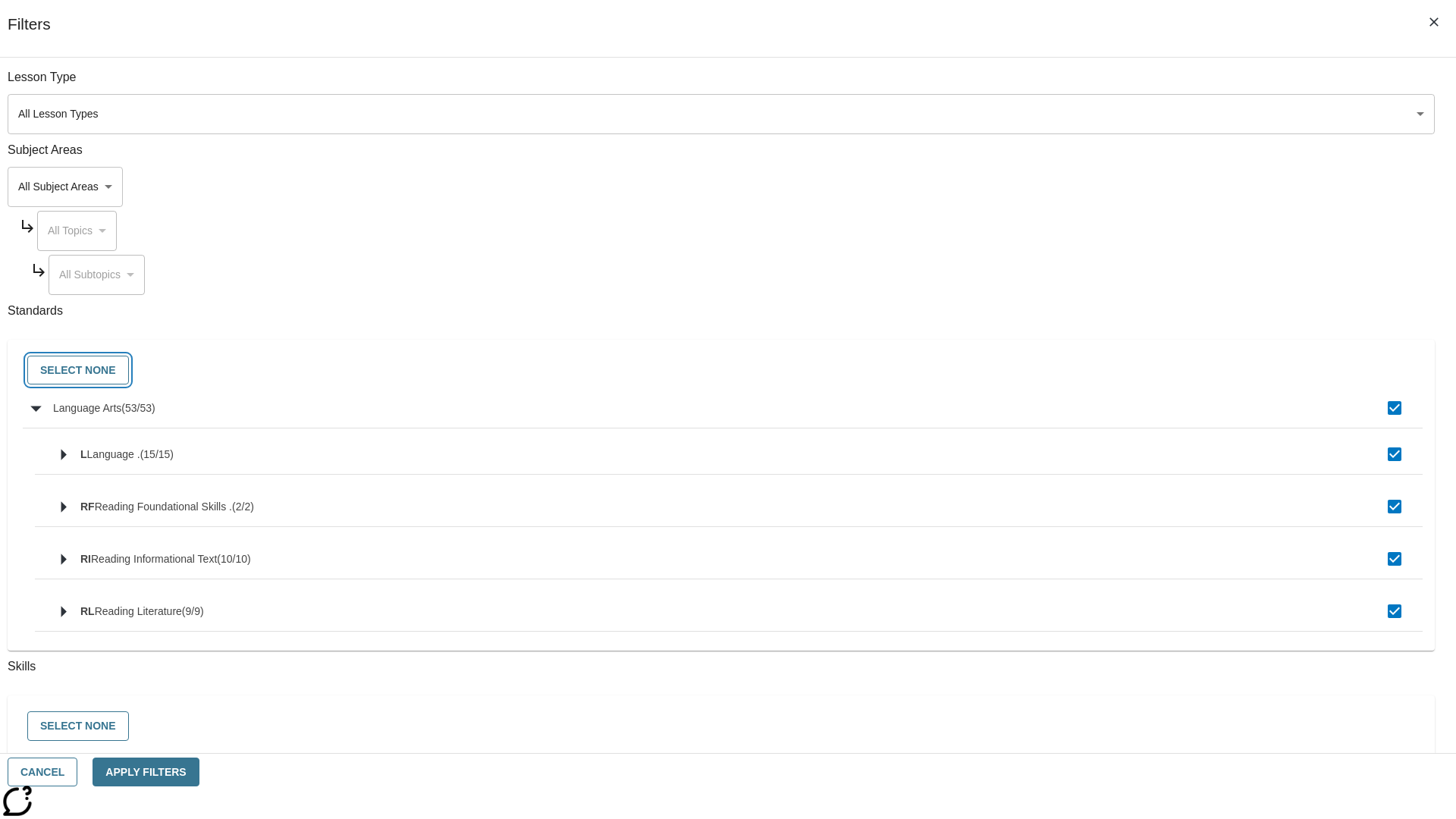
checkbox input "false"
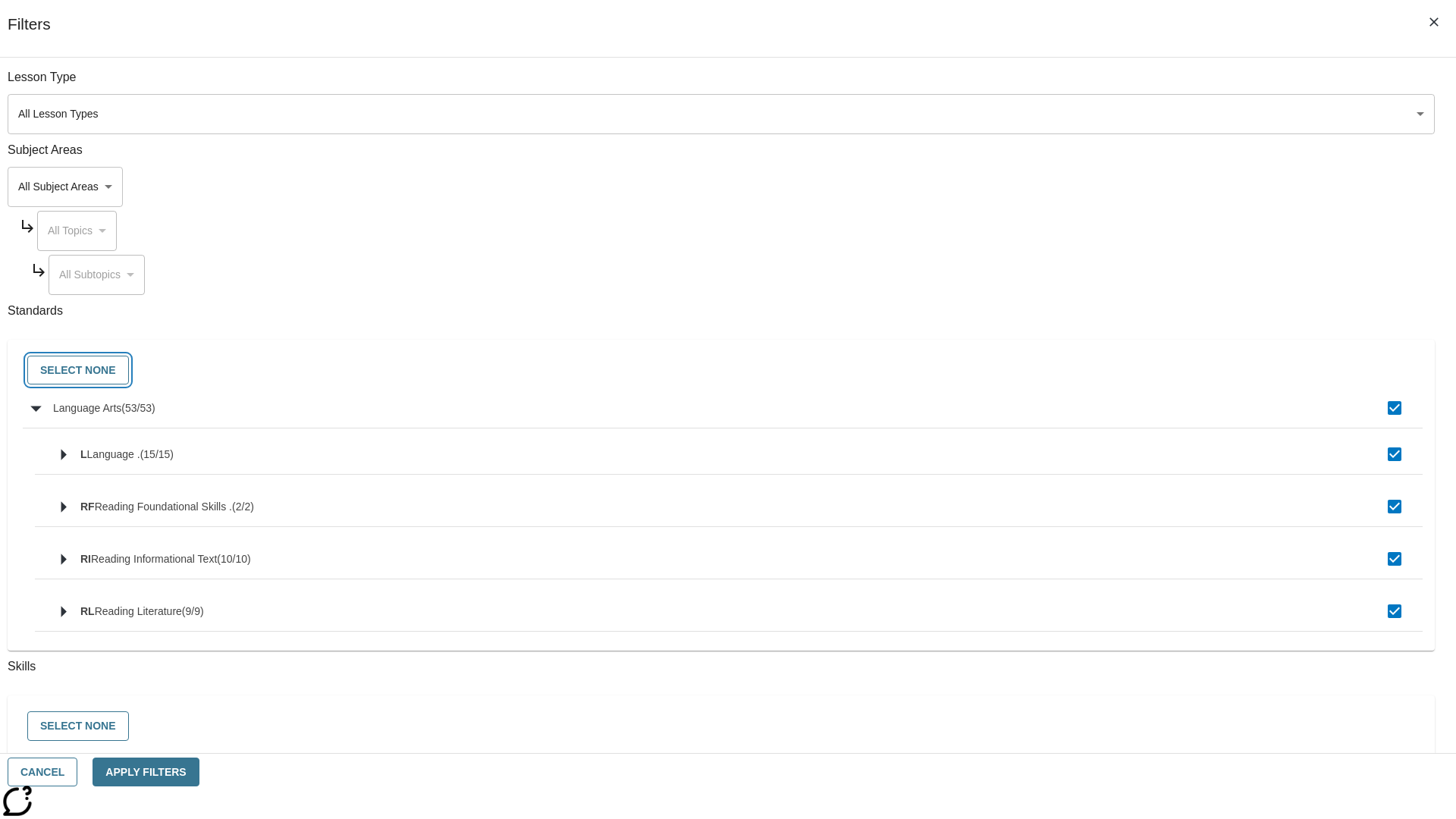
checkbox input "false"
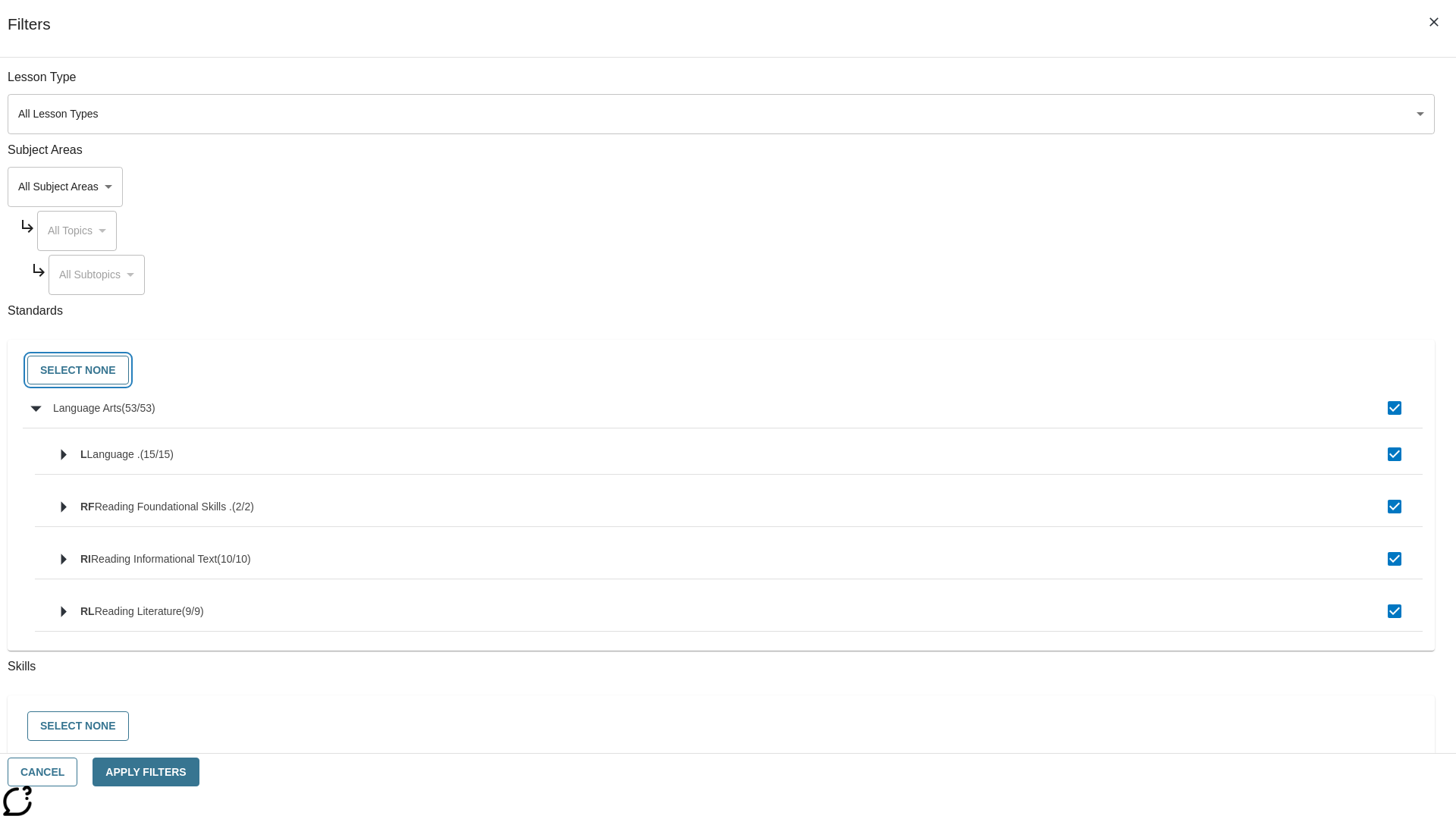
checkbox input "false"
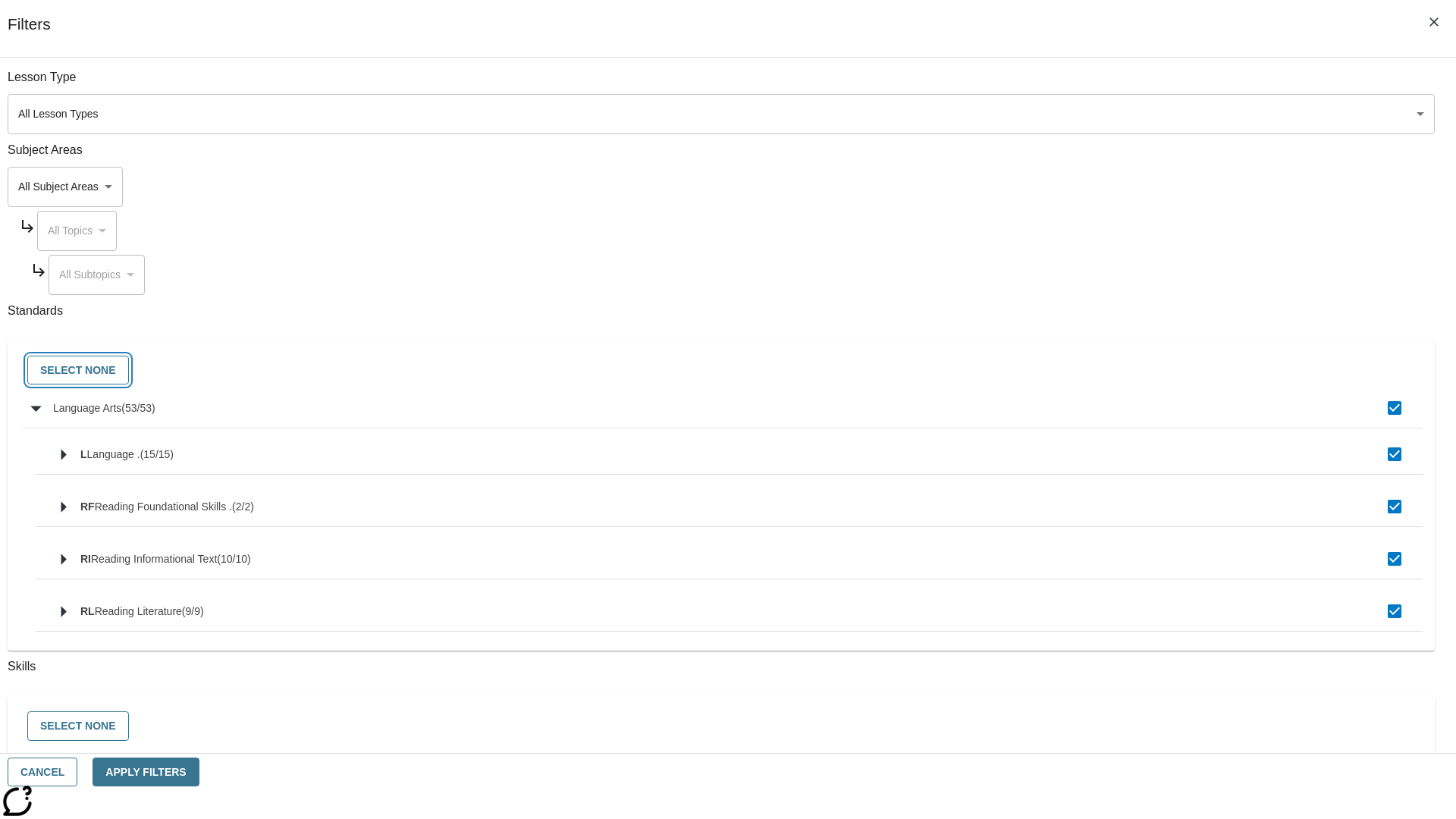
checkbox input "false"
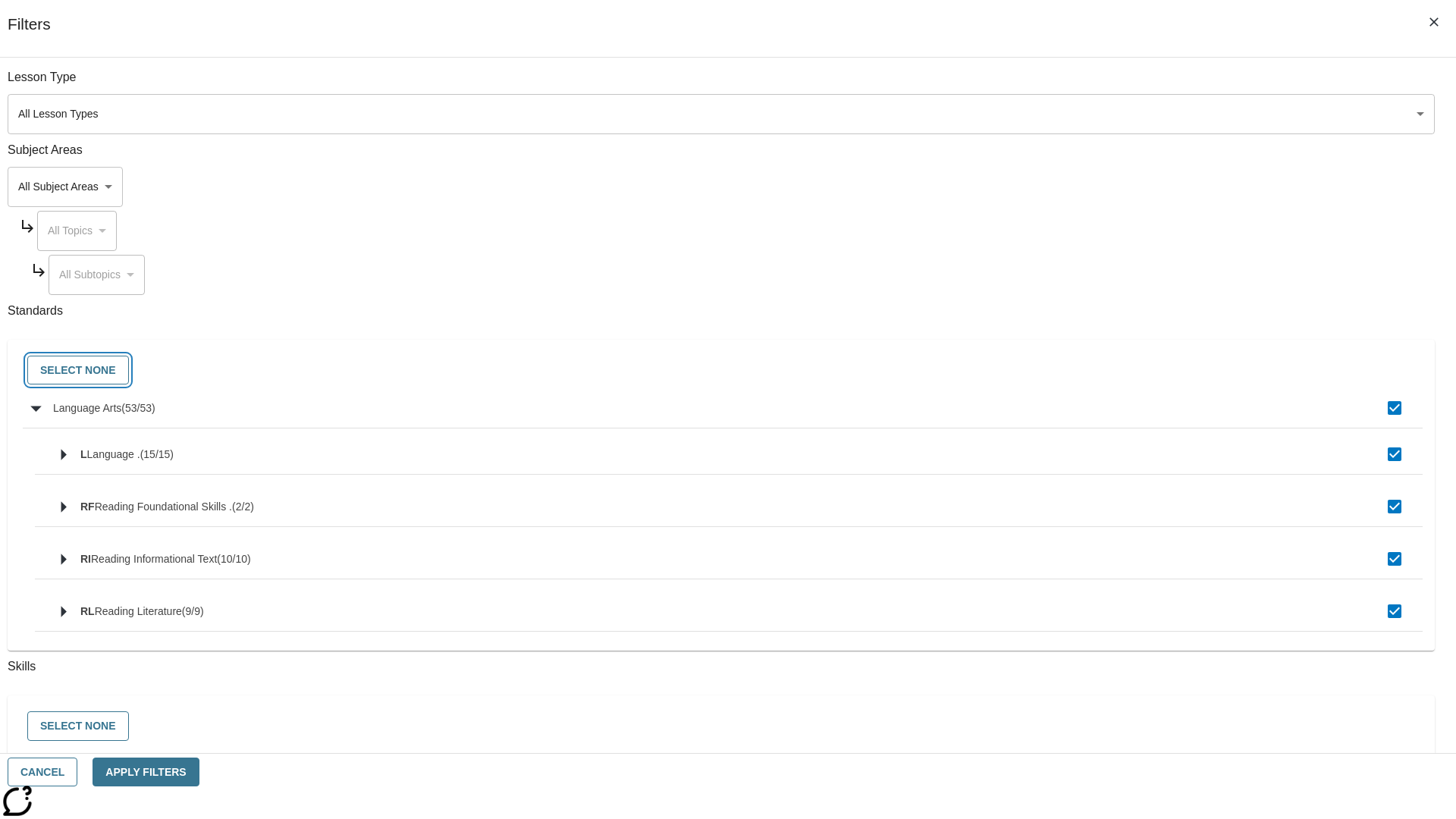
checkbox input "false"
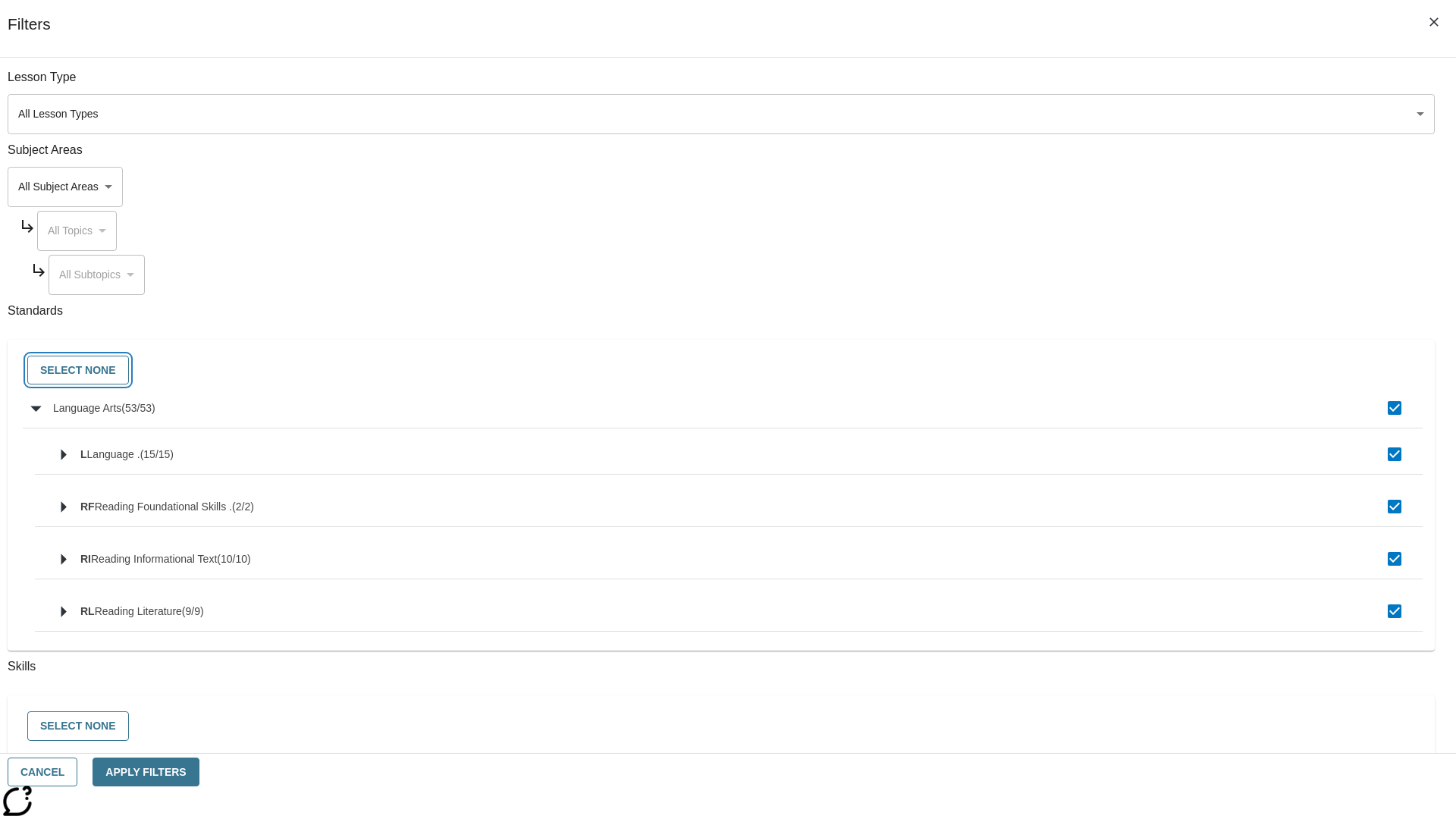
checkbox input "false"
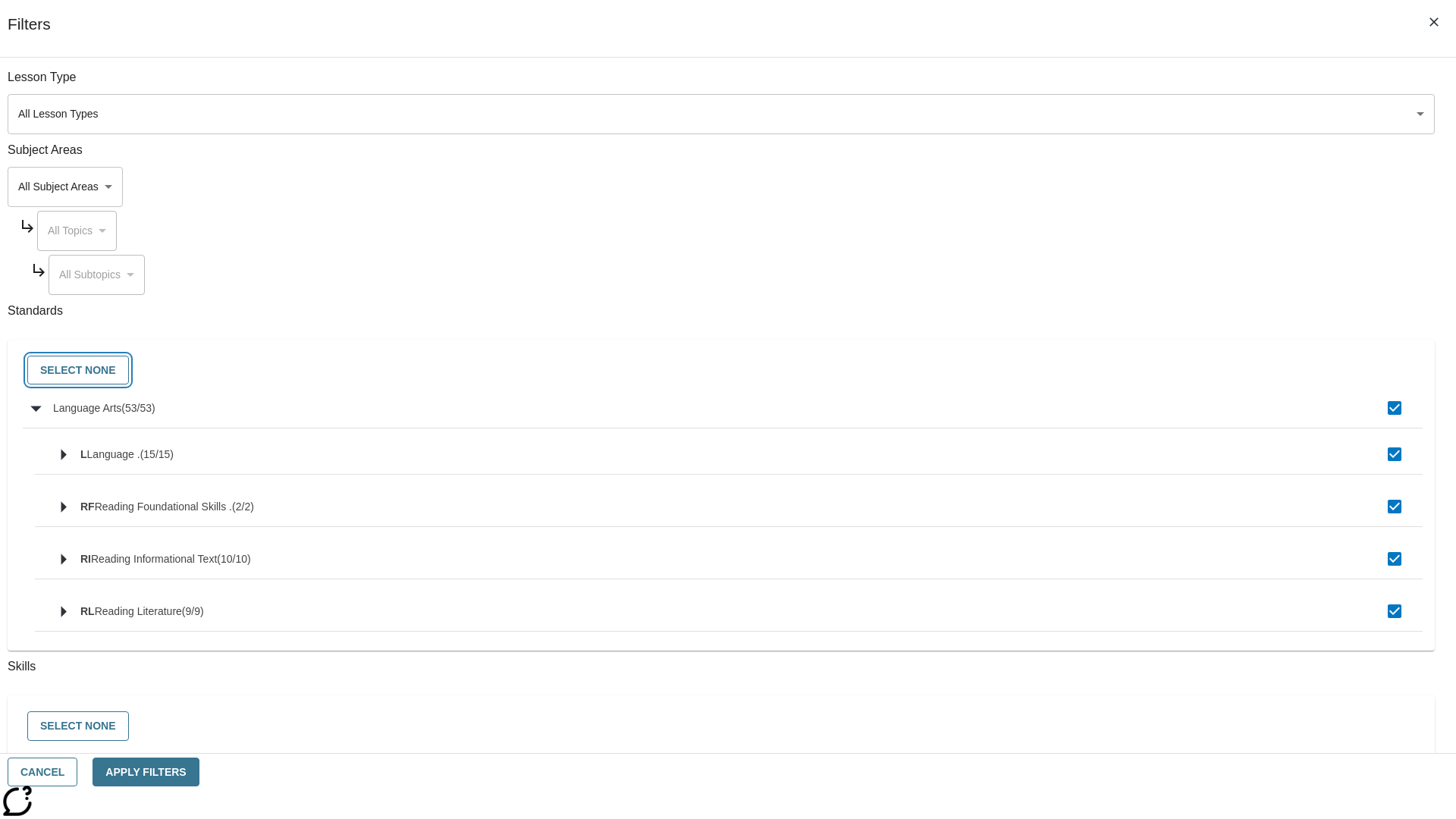
checkbox input "false"
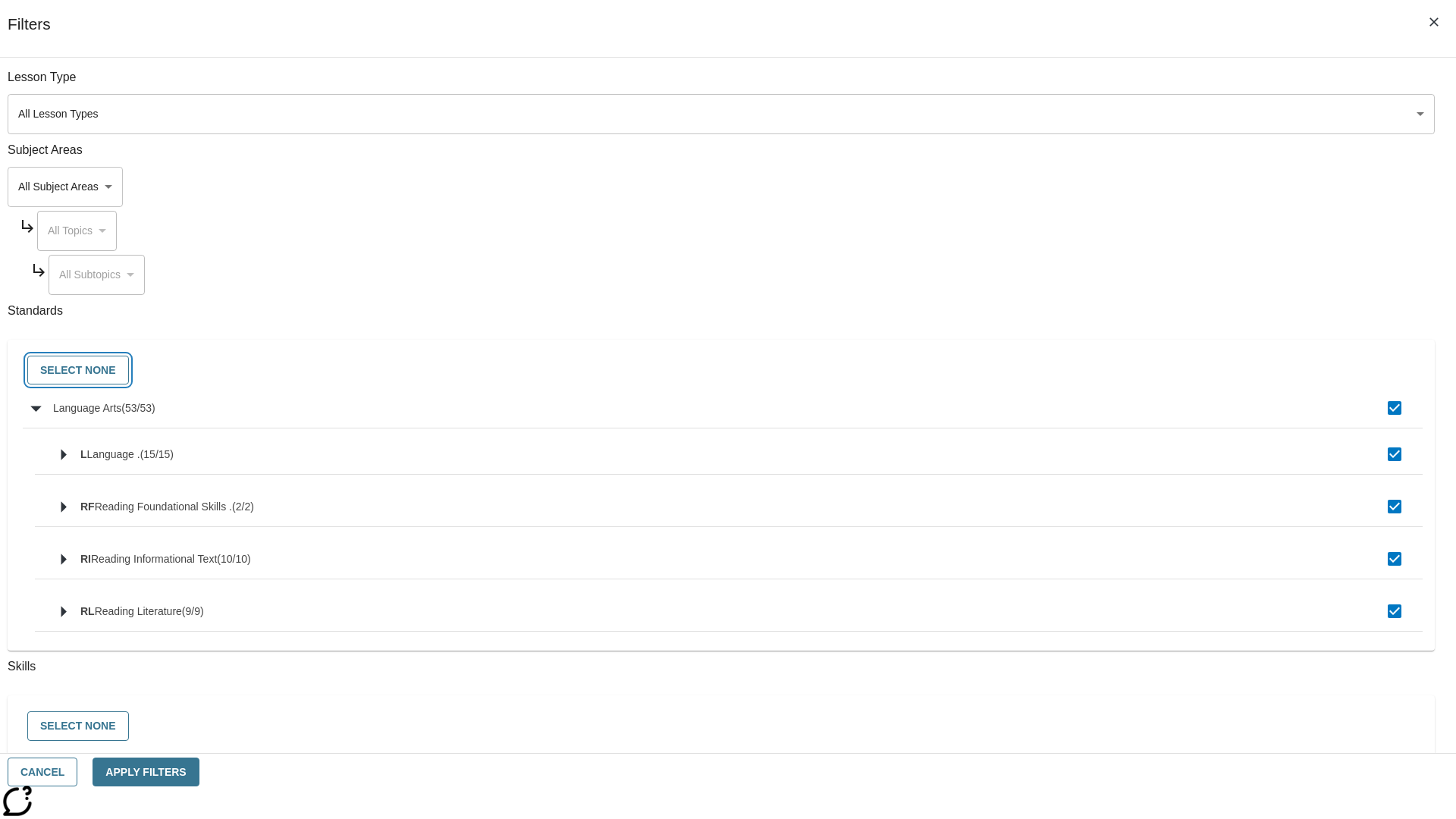
checkbox input "false"
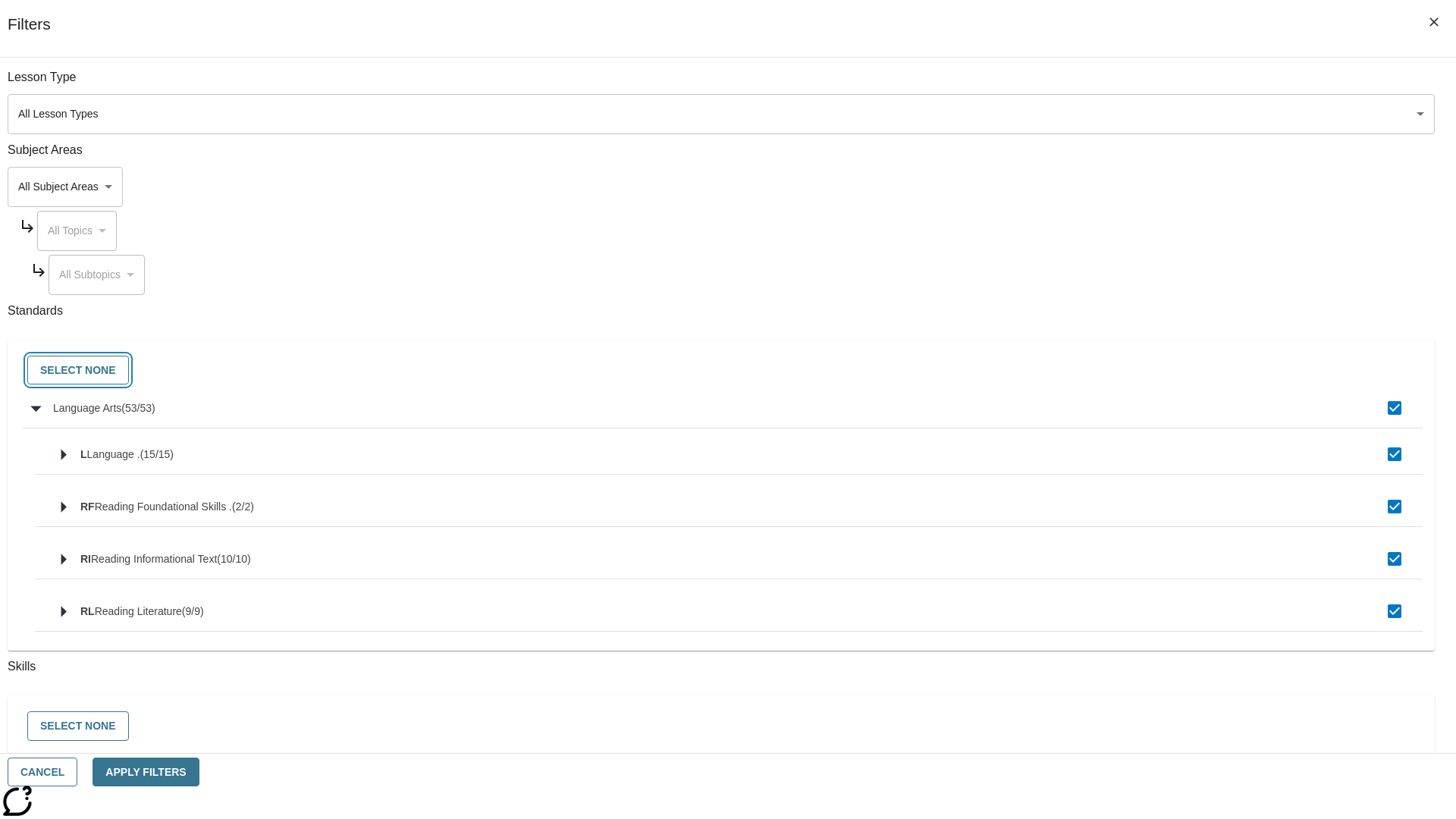
checkbox input "false"
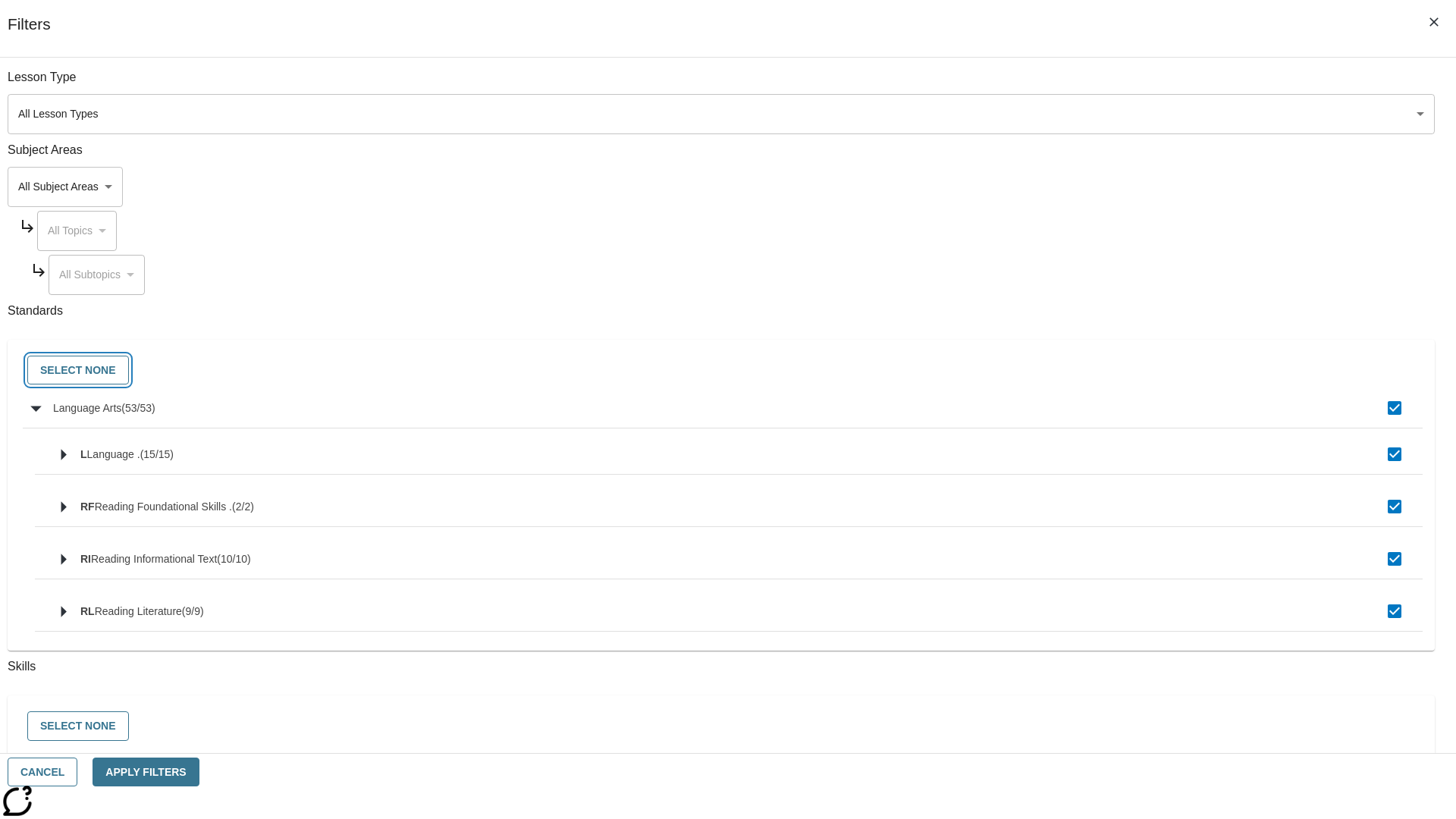
checkbox input "false"
click at [77, 772] on button "Cancel" at bounding box center [42, 772] width 70 height 29
click at [109, 20] on icon "Home" at bounding box center [116, 22] width 101 height 30
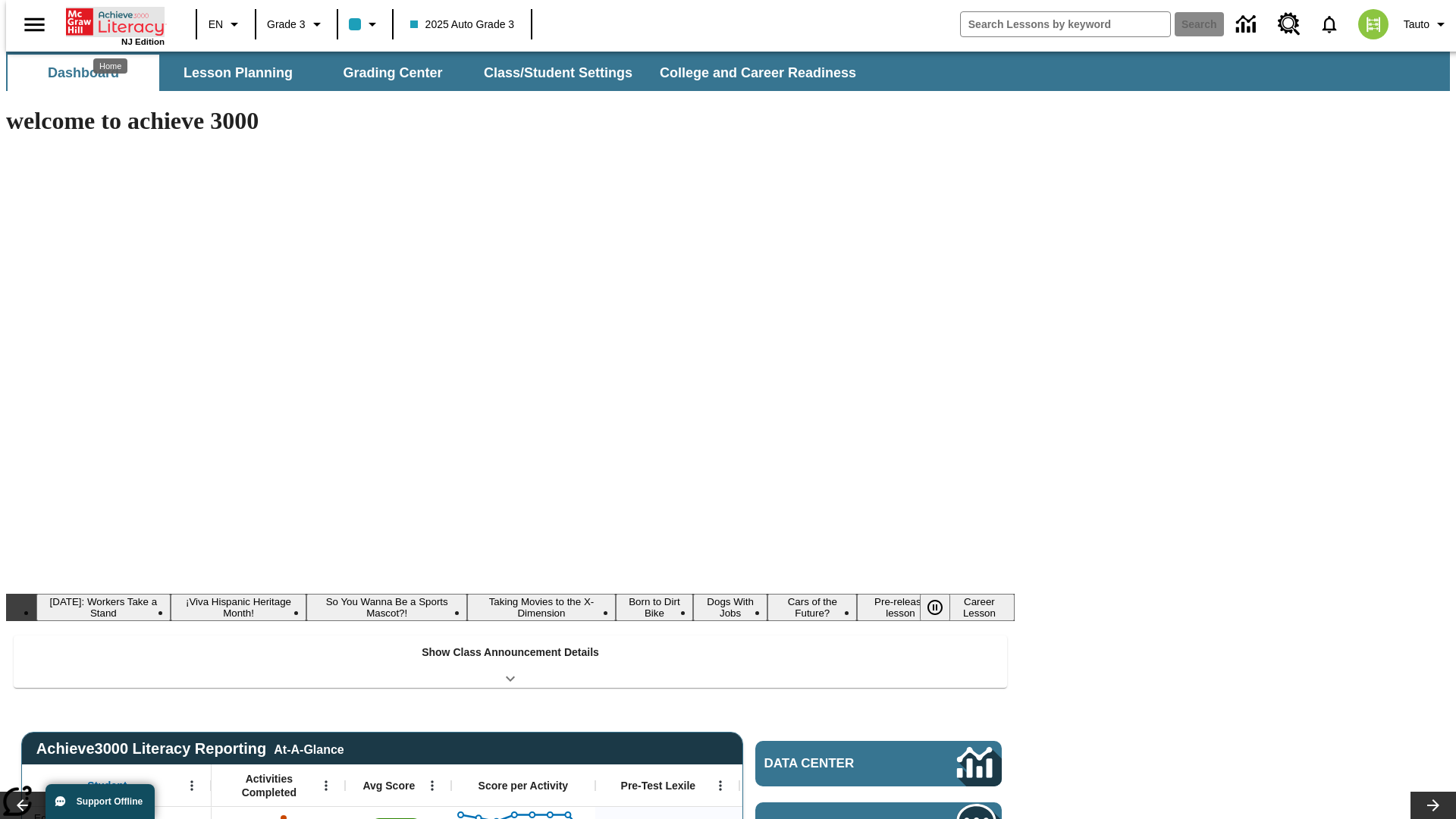
type input "-1"
click at [232, 73] on button "Lesson Planning" at bounding box center [238, 72] width 151 height 36
